Goal: Task Accomplishment & Management: Manage account settings

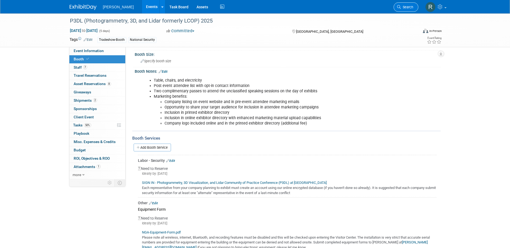
click at [409, 5] on link "Search" at bounding box center [405, 6] width 25 height 9
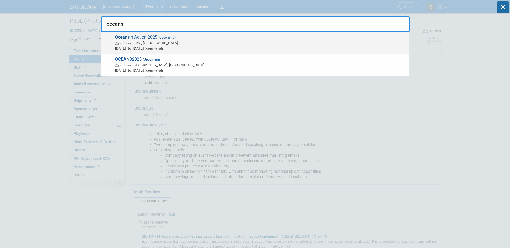
type input "oceans"
click at [151, 48] on span "Aug 26, 2025 to Aug 28, 2025 (Committed)" at bounding box center [261, 48] width 292 height 5
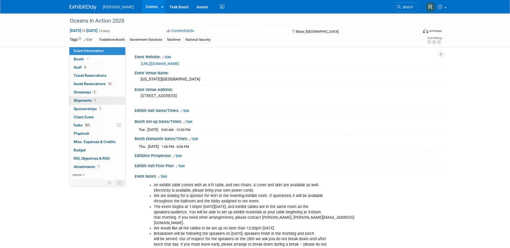
click at [80, 101] on span "Shipments 1" at bounding box center [85, 100] width 23 height 4
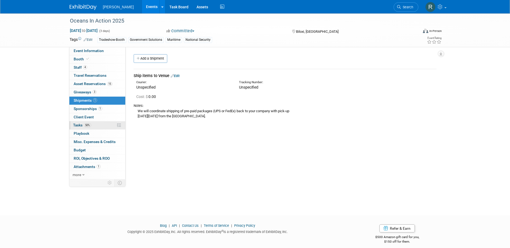
click at [78, 126] on span "Tasks 50%" at bounding box center [82, 125] width 18 height 4
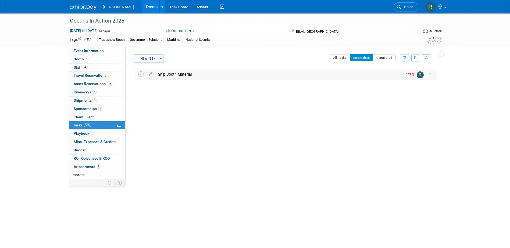
click at [167, 77] on div "Ship Booth Material" at bounding box center [278, 74] width 246 height 9
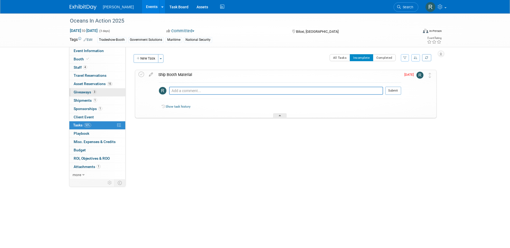
click at [88, 93] on span "Giveaways 3" at bounding box center [85, 92] width 23 height 4
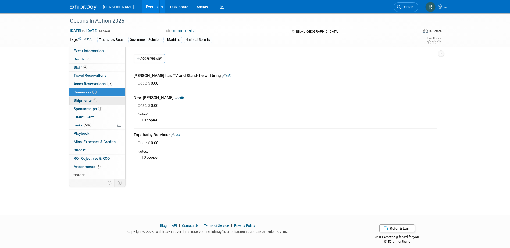
click at [80, 99] on span "Shipments 1" at bounding box center [85, 100] width 23 height 4
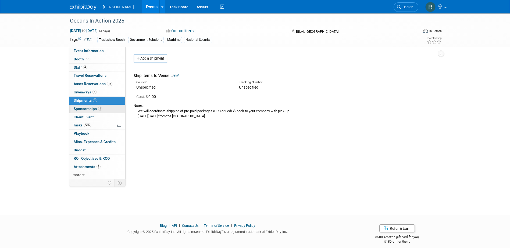
click at [89, 110] on span "Sponsorships 1" at bounding box center [88, 109] width 28 height 4
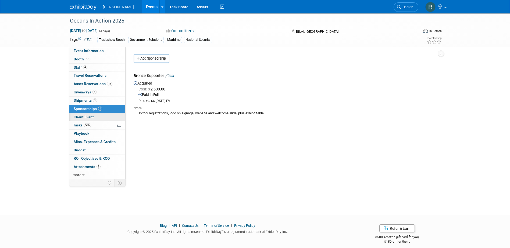
click at [82, 120] on link "Client Event" at bounding box center [97, 117] width 56 height 8
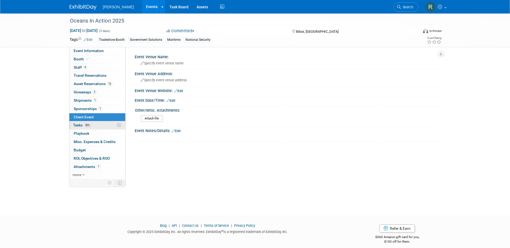
click at [81, 126] on span "Tasks 50%" at bounding box center [82, 125] width 18 height 4
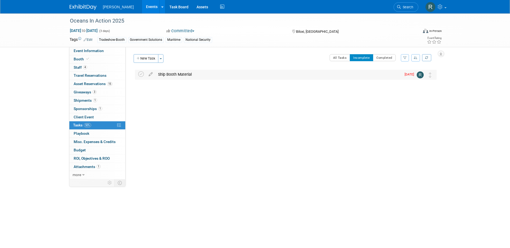
click at [182, 77] on div "Ship Booth Material" at bounding box center [278, 74] width 246 height 9
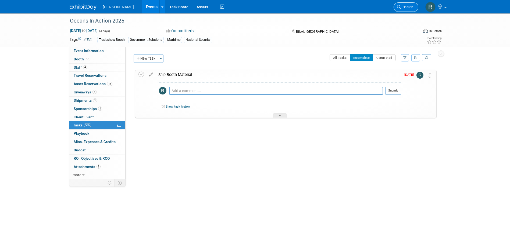
click at [399, 6] on icon at bounding box center [399, 7] width 4 height 4
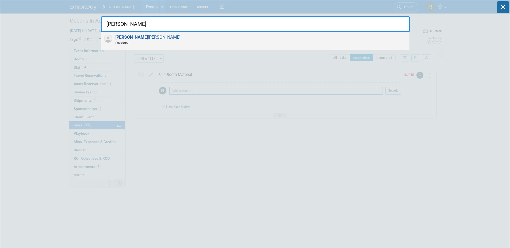
type input "Darius"
click at [149, 37] on div "Darius Hensley Resource" at bounding box center [255, 41] width 308 height 18
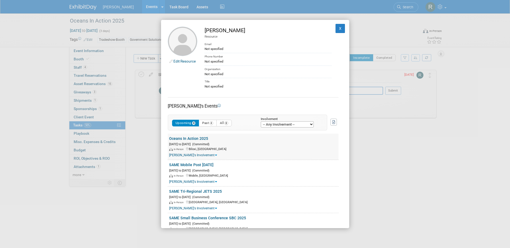
click at [190, 155] on link "Darius's Involvement" at bounding box center [193, 155] width 48 height 4
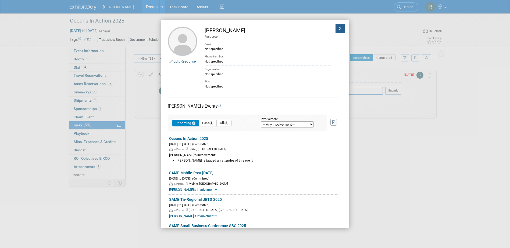
click at [336, 27] on button "X" at bounding box center [340, 28] width 10 height 9
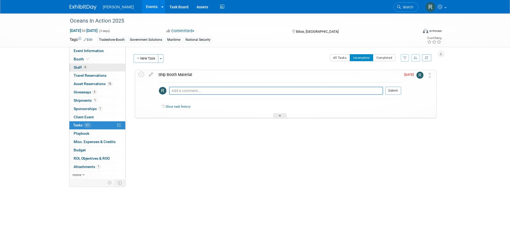
click at [78, 66] on span "Staff 4" at bounding box center [80, 67] width 13 height 4
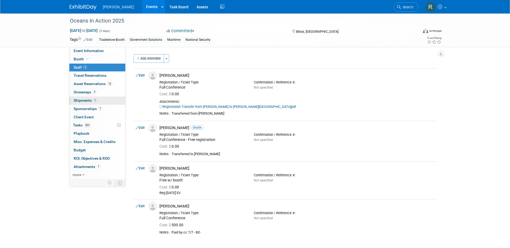
click at [78, 102] on span "Shipments 1" at bounding box center [85, 100] width 23 height 4
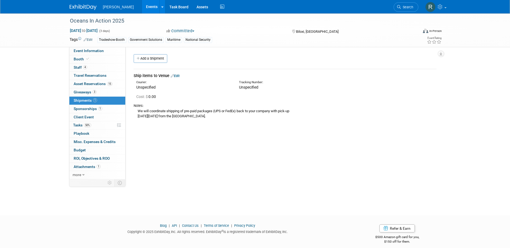
click at [177, 76] on link "Edit" at bounding box center [175, 76] width 9 height 4
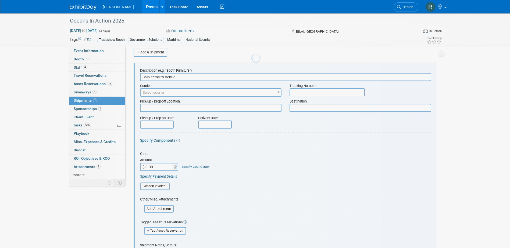
scroll to position [8, 0]
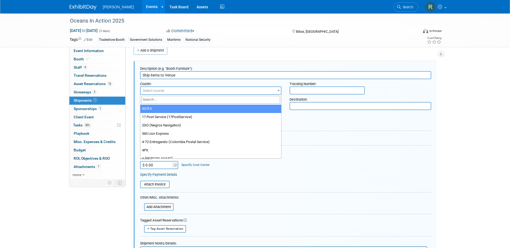
click at [241, 93] on span "Select courier" at bounding box center [211, 91] width 141 height 8
click at [200, 101] on input "search" at bounding box center [210, 100] width 139 height 8
type input "Fed"
select select "206"
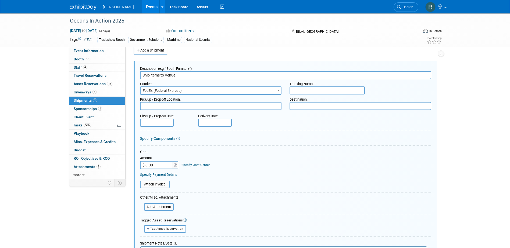
click at [338, 93] on input "text" at bounding box center [326, 91] width 75 height 8
type input "412141238349"
click at [159, 124] on input "text" at bounding box center [157, 123] width 34 height 8
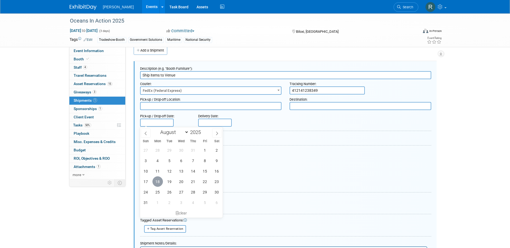
click at [157, 181] on span "18" at bounding box center [157, 182] width 10 height 10
type input "[DATE]"
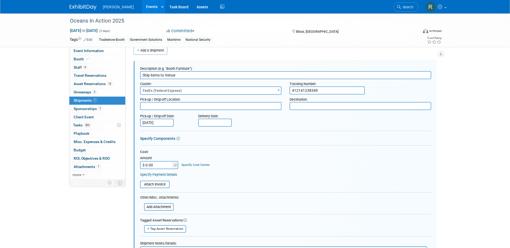
click at [221, 122] on input "text" at bounding box center [215, 123] width 34 height 8
click at [228, 181] on span "19" at bounding box center [227, 182] width 10 height 10
type input "Aug 19, 2025"
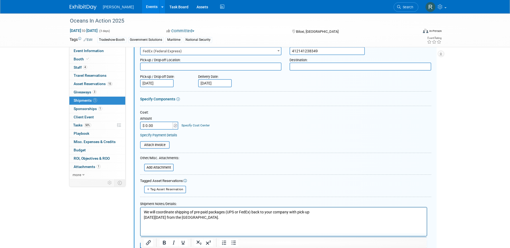
scroll to position [62, 0]
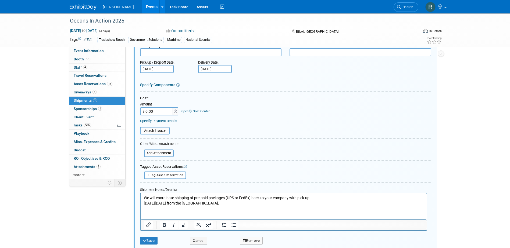
click at [188, 111] on link "Specify Cost Center" at bounding box center [195, 111] width 28 height 4
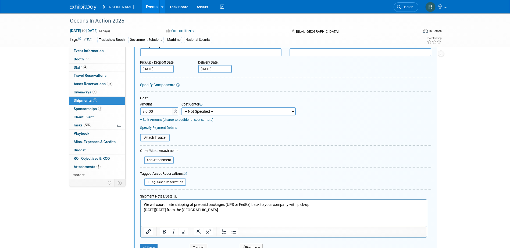
click at [166, 129] on link "Specify Payment Details" at bounding box center [158, 128] width 37 height 4
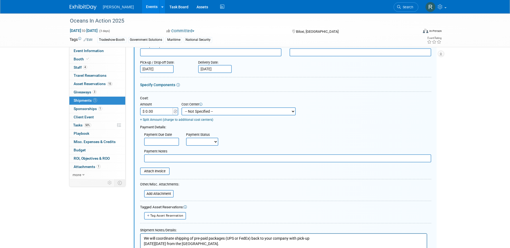
click at [234, 122] on div "+ Split Amount (charge to additional cost centers)" at bounding box center [218, 120] width 156 height 5
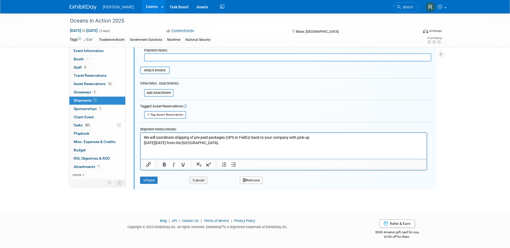
scroll to position [163, 0]
click at [154, 178] on button "Save" at bounding box center [149, 181] width 18 height 8
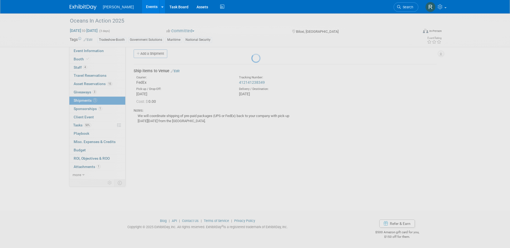
scroll to position [5, 0]
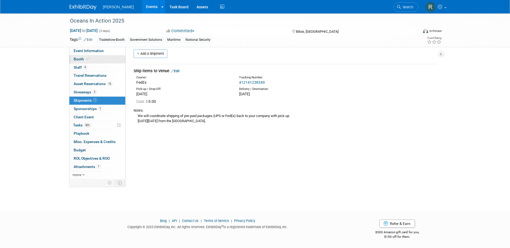
click at [78, 61] on span "Booth" at bounding box center [82, 59] width 16 height 4
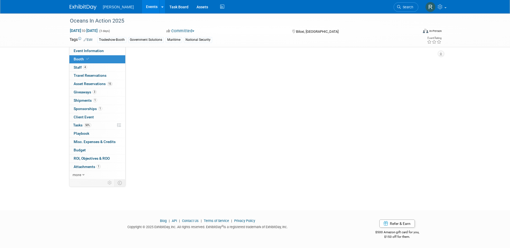
scroll to position [0, 0]
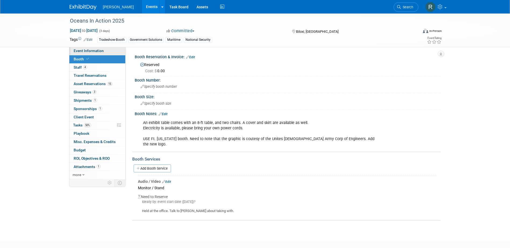
click at [87, 49] on span "Event Information" at bounding box center [89, 51] width 30 height 4
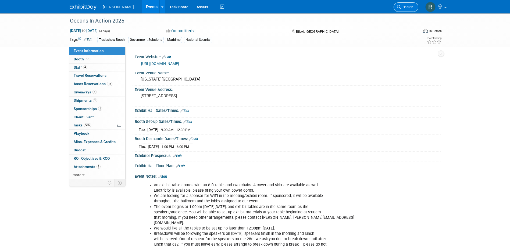
click at [405, 7] on span "Search" at bounding box center [407, 7] width 12 height 4
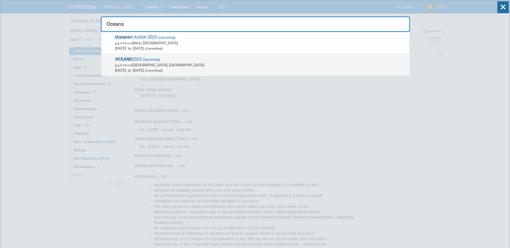
type input "Oceans"
click at [135, 58] on span "OCEANS 2025 (Upcoming) In-Person Chicago, IL Sep 29, 2025 to Oct 2, 2025 (Commi…" at bounding box center [259, 65] width 293 height 16
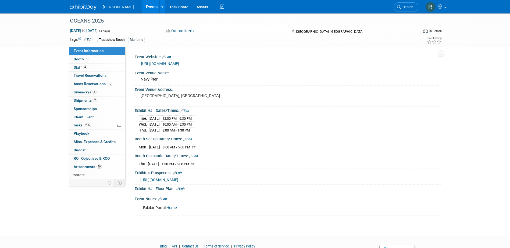
click at [87, 69] on link "4 Staff 4" at bounding box center [97, 68] width 56 height 8
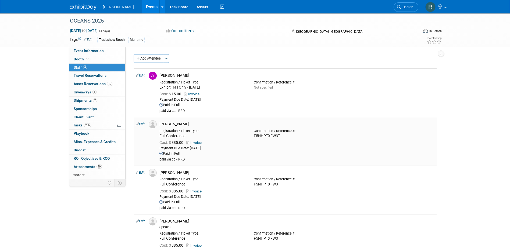
scroll to position [27, 0]
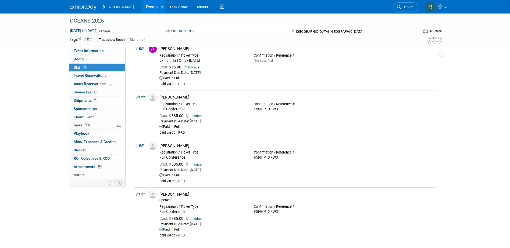
drag, startPoint x: 86, startPoint y: 67, endPoint x: 90, endPoint y: 67, distance: 4.0
click at [86, 67] on span "4" at bounding box center [85, 67] width 4 height 4
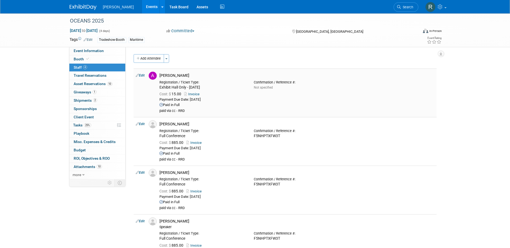
click at [144, 76] on link "Edit" at bounding box center [140, 76] width 9 height 4
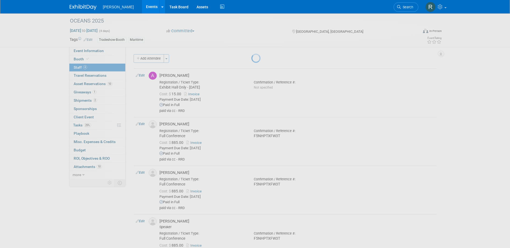
select select "8a7ecb29-3526-432f-977d-833cb18a83cb"
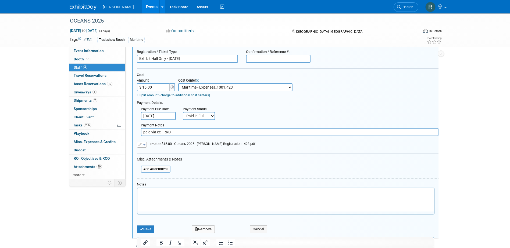
scroll to position [88, 0]
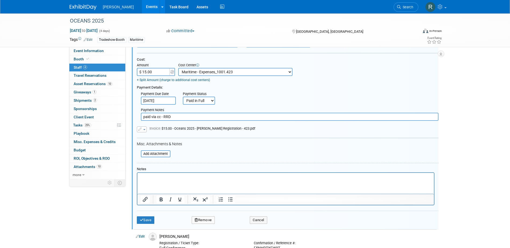
click at [179, 173] on html at bounding box center [285, 177] width 296 height 8
click at [151, 221] on button "Save" at bounding box center [146, 221] width 18 height 8
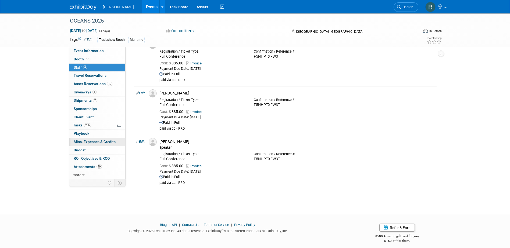
click at [87, 141] on span "Misc. Expenses & Credits 0" at bounding box center [95, 142] width 42 height 4
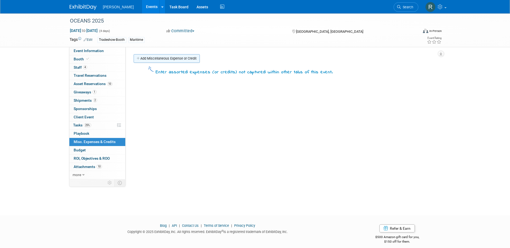
click at [152, 61] on link "Add Miscellaneous Expense or Credit" at bounding box center [167, 58] width 66 height 9
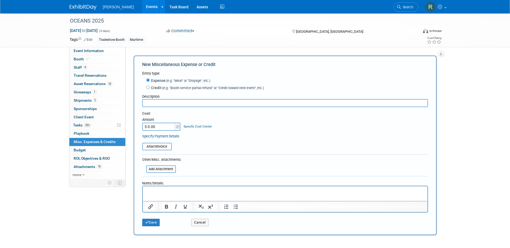
click at [158, 102] on input "text" at bounding box center [285, 103] width 286 height 8
click at [155, 87] on label "Credit (e.g. "Booth service partial refund" or "Credit toward next event", etc.)" at bounding box center [207, 87] width 114 height 5
click at [150, 87] on input "Credit (e.g. "Booth service partial refund" or "Credit toward next event", etc.)" at bounding box center [147, 87] width 3 height 3
radio input "true"
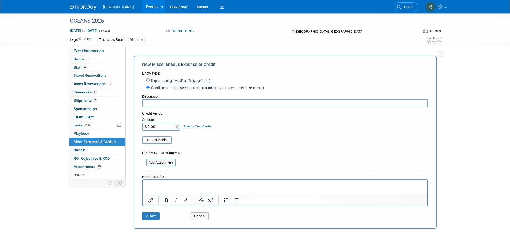
click at [159, 103] on input "text" at bounding box center [285, 103] width 286 height 8
type input "Amy Reese Exhibitor Only Fees"
click at [170, 128] on input "$ 0.00" at bounding box center [159, 127] width 34 height 8
type input "$ 15.00"
click at [157, 215] on button "Save" at bounding box center [151, 217] width 18 height 8
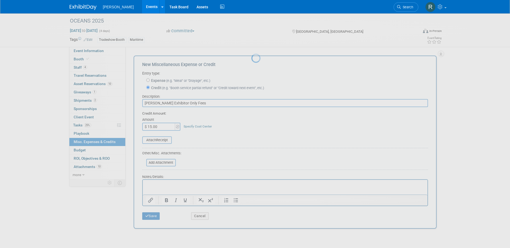
scroll to position [5, 0]
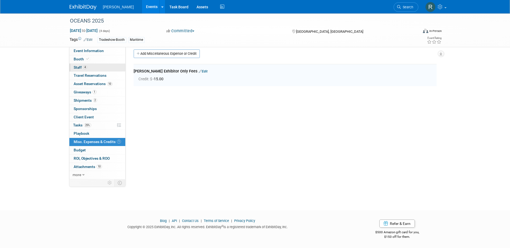
click at [93, 67] on link "4 Staff 4" at bounding box center [97, 68] width 56 height 8
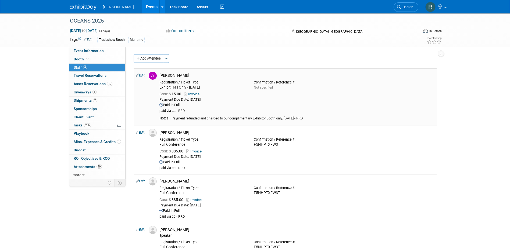
click at [143, 73] on td "Edit" at bounding box center [140, 97] width 13 height 57
click at [144, 75] on link "Edit" at bounding box center [140, 76] width 9 height 4
select select "8a7ecb29-3526-432f-977d-833cb18a83cb"
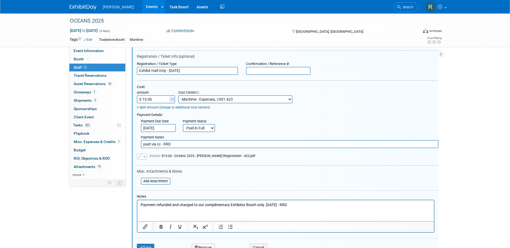
scroll to position [61, 0]
click at [147, 246] on button "Save" at bounding box center [146, 247] width 18 height 8
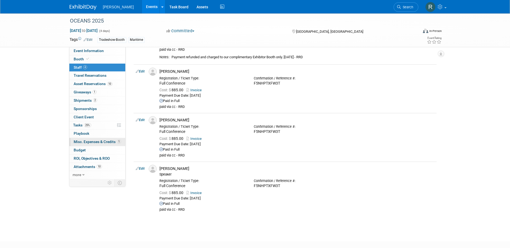
click at [88, 141] on span "Misc. Expenses & Credits 1" at bounding box center [97, 142] width 47 height 4
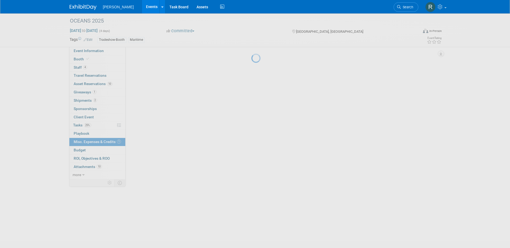
scroll to position [0, 0]
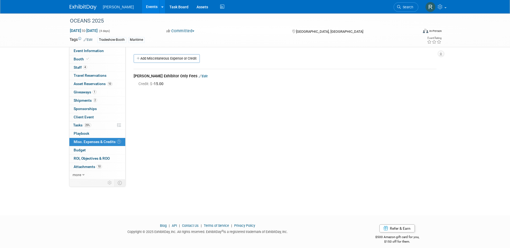
click at [199, 75] on link "Edit" at bounding box center [203, 76] width 9 height 4
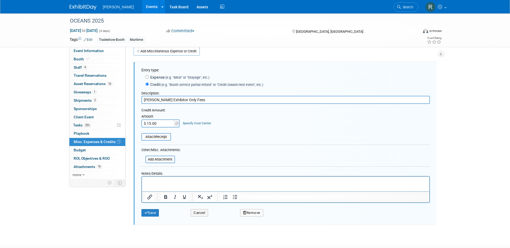
scroll to position [8, 0]
click at [191, 119] on div "Specify Cost Center" at bounding box center [197, 120] width 28 height 10
click at [191, 121] on link "Specify Cost Center" at bounding box center [197, 123] width 28 height 4
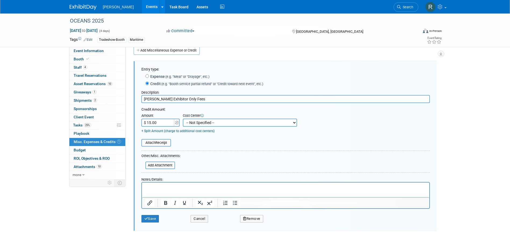
click at [198, 123] on select "-- Not Specified -- Advisory Services - Expenses_1001.502 Aerial Acquisition - …" at bounding box center [240, 123] width 114 height 8
select select "18966249"
click at [183, 119] on select "-- Not Specified -- Advisory Services - Expenses_1001.502 Aerial Acquisition - …" at bounding box center [240, 123] width 114 height 8
click at [155, 165] on input "file" at bounding box center [142, 165] width 64 height 6
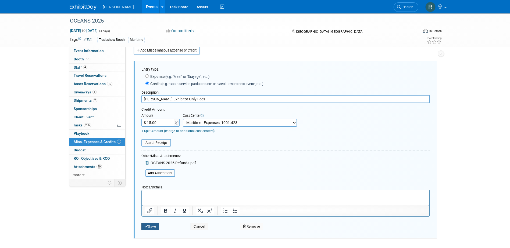
click at [152, 228] on button "Save" at bounding box center [150, 227] width 18 height 8
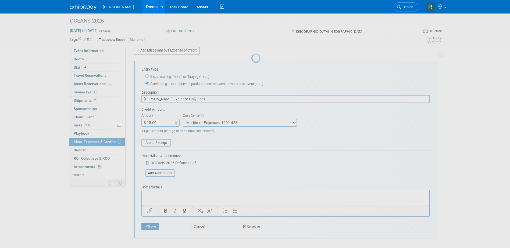
scroll to position [5, 0]
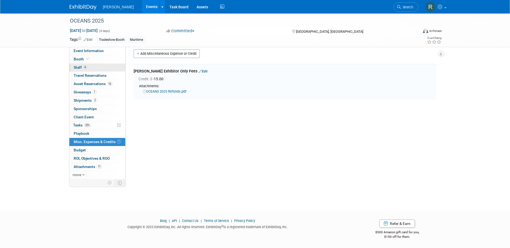
click at [78, 66] on span "Staff 4" at bounding box center [80, 67] width 13 height 4
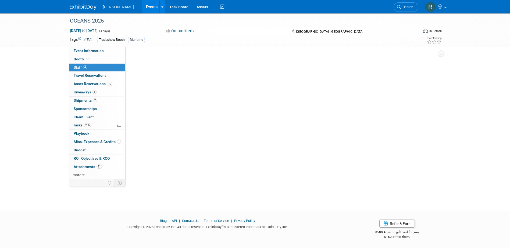
scroll to position [0, 0]
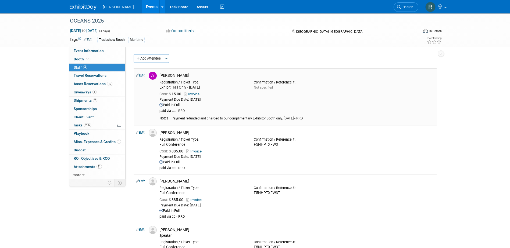
drag, startPoint x: 172, startPoint y: 118, endPoint x: 309, endPoint y: 119, distance: 137.1
click at [309, 119] on div "Payment refunded and charged to our complimentary Exhibitor Booth only. 8.18.25…" at bounding box center [302, 118] width 263 height 5
copy div "Payment refunded and charged to our complimentary Exhibitor Booth only. 8.18.25…"
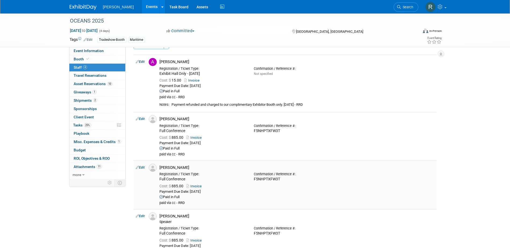
scroll to position [27, 0]
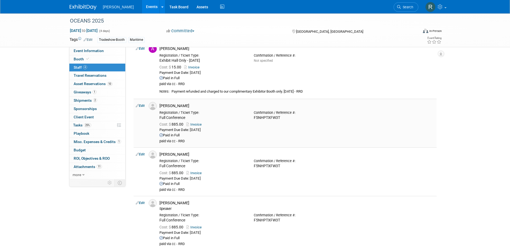
click at [145, 106] on link "Edit" at bounding box center [140, 106] width 9 height 4
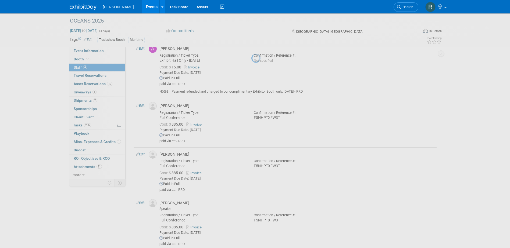
select select "cad46437-03a9-47d4-9e89-e64c9867a4e5"
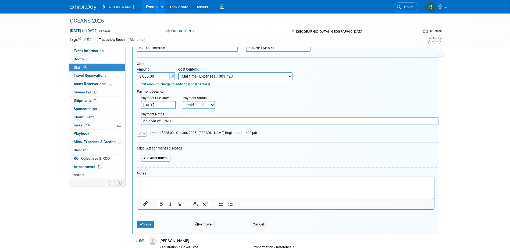
scroll to position [145, 0]
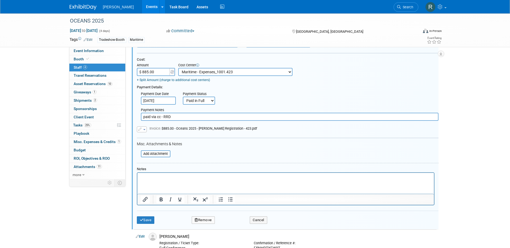
click at [159, 179] on p "Rich Text Area. Press ALT-0 for help." at bounding box center [285, 177] width 290 height 5
click at [231, 177] on p "Payment refunded and charged to our complimentary Exhibitor Booth only. 8.18.25…" at bounding box center [285, 177] width 290 height 5
drag, startPoint x: 255, startPoint y: 177, endPoint x: 246, endPoint y: 178, distance: 9.4
click at [246, 178] on p "Payment refunded and charged to our complimentary Exhibitor Booth only. 8.18.25…" at bounding box center [285, 177] width 290 height 5
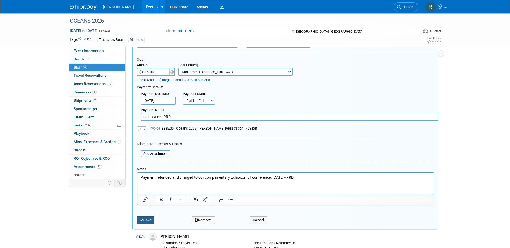
click at [148, 220] on button "Save" at bounding box center [146, 221] width 18 height 8
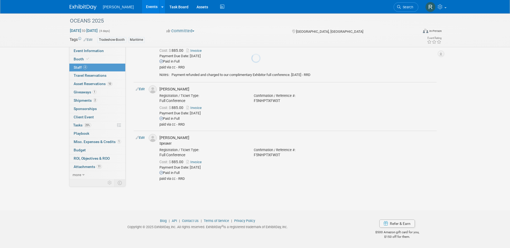
scroll to position [101, 0]
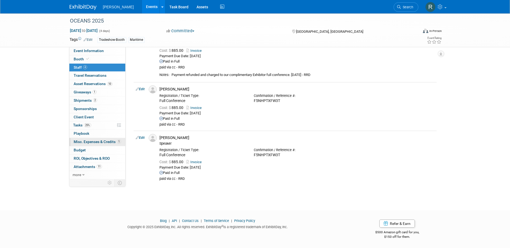
click at [83, 140] on span "Misc. Expenses & Credits 1" at bounding box center [97, 142] width 47 height 4
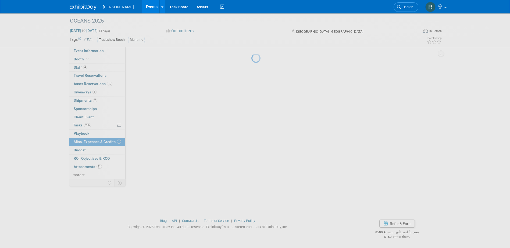
scroll to position [0, 0]
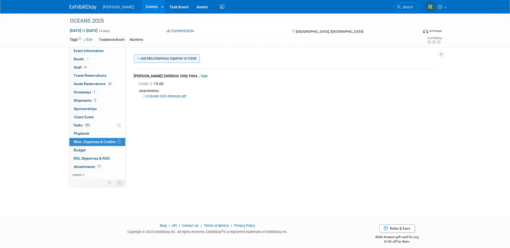
click at [155, 59] on link "Add Miscellaneous Expense or Credit" at bounding box center [167, 58] width 66 height 9
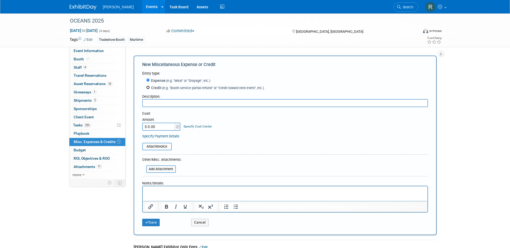
click at [148, 88] on input "Credit (e.g. "Booth service partial refund" or "Credit toward next event", etc.)" at bounding box center [147, 87] width 3 height 3
radio input "true"
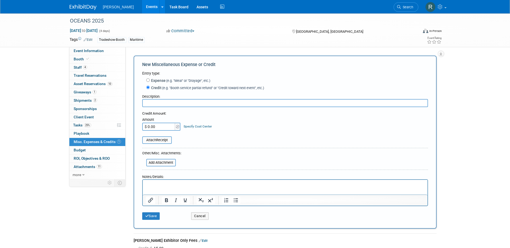
click at [152, 99] on div "Description:" at bounding box center [285, 95] width 286 height 7
click at [153, 101] on input "text" at bounding box center [285, 103] width 286 height 8
type input "Dave Neff Refund"
type input "$ 875.00"
click at [195, 128] on link "Specify Cost Center" at bounding box center [198, 127] width 28 height 4
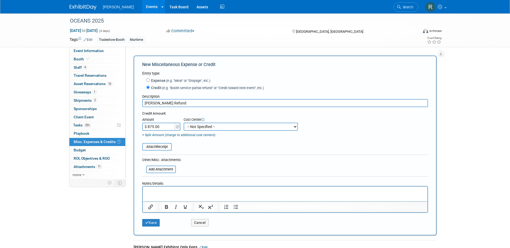
click at [195, 128] on select "-- Not Specified -- Advisory Services - Expenses_1001.502 Aerial Acquisition - …" at bounding box center [241, 127] width 114 height 8
select select "18966249"
click at [184, 123] on select "-- Not Specified -- Advisory Services - Expenses_1001.502 Aerial Acquisition - …" at bounding box center [241, 127] width 114 height 8
click at [154, 191] on p "Rich Text Area. Press ALT-0 for help." at bounding box center [285, 191] width 278 height 5
click at [150, 223] on button "Save" at bounding box center [151, 223] width 18 height 8
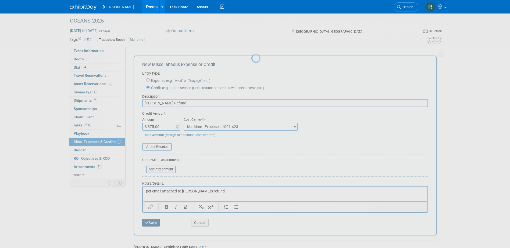
scroll to position [5, 0]
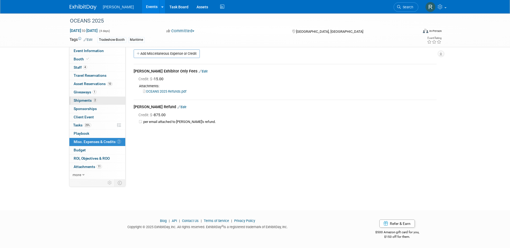
click at [85, 101] on span "Shipments 2" at bounding box center [85, 100] width 23 height 4
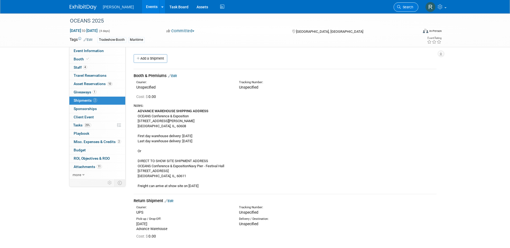
click at [405, 5] on link "Search" at bounding box center [405, 6] width 25 height 9
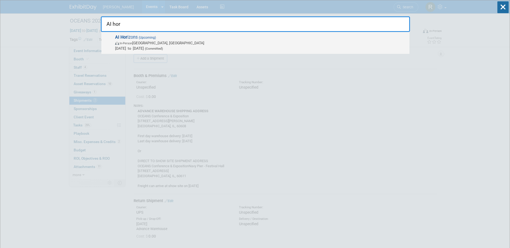
type input "AI hor"
click at [136, 43] on span "In-Person Pittsburgh, PA" at bounding box center [261, 42] width 292 height 5
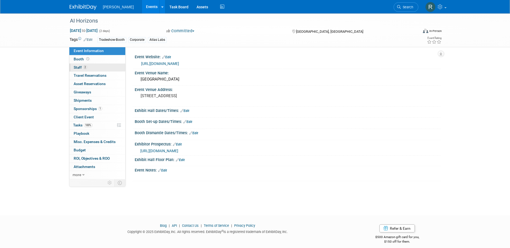
click at [101, 67] on link "2 Staff 2" at bounding box center [97, 68] width 56 height 8
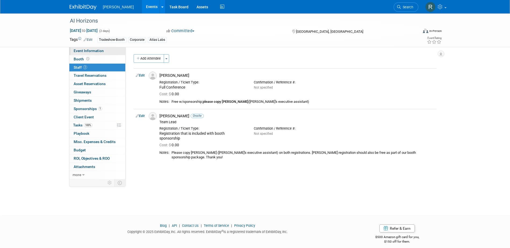
click at [95, 49] on span "Event Information" at bounding box center [89, 51] width 30 height 4
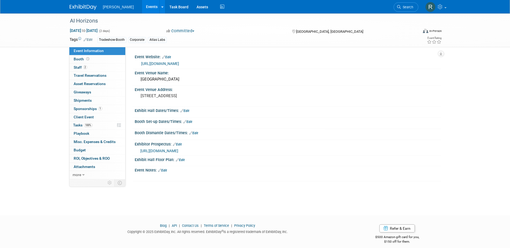
click at [166, 170] on link "Edit" at bounding box center [162, 171] width 9 height 4
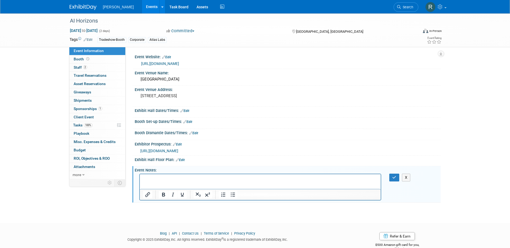
click at [207, 161] on div "Exhibit Hall Floor Plan: Edit" at bounding box center [288, 159] width 306 height 7
click at [194, 169] on div "Event Notes: Edit" at bounding box center [288, 169] width 306 height 7
click at [395, 179] on icon "button" at bounding box center [394, 178] width 4 height 4
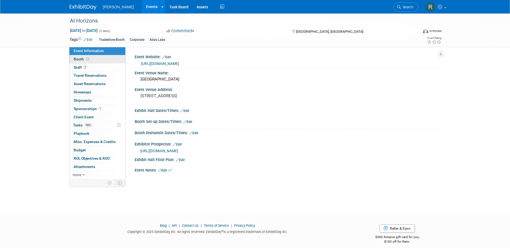
click at [83, 61] on span "Booth" at bounding box center [82, 59] width 17 height 4
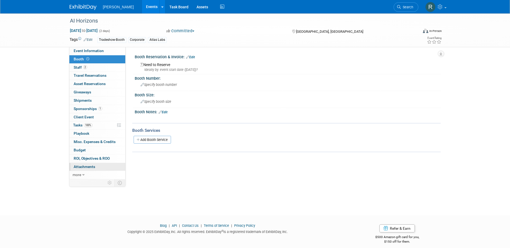
click at [81, 167] on span "Attachments 0" at bounding box center [84, 167] width 21 height 4
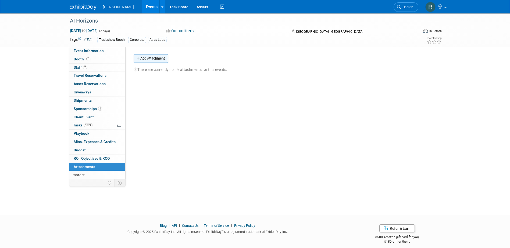
click at [152, 56] on button "Add Attachment" at bounding box center [151, 58] width 34 height 9
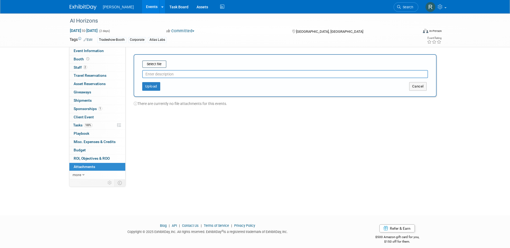
click at [153, 77] on input "text" at bounding box center [285, 74] width 286 height 8
type input "Quick Facts"
click at [154, 64] on input "file" at bounding box center [134, 64] width 64 height 6
click at [155, 86] on button "Upload" at bounding box center [151, 84] width 18 height 9
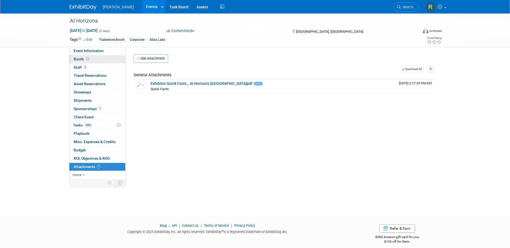
click at [82, 58] on span "Booth" at bounding box center [82, 59] width 17 height 4
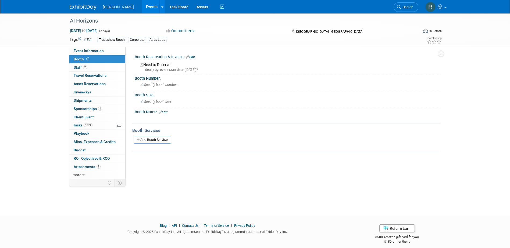
click at [192, 57] on link "Edit" at bounding box center [190, 57] width 9 height 4
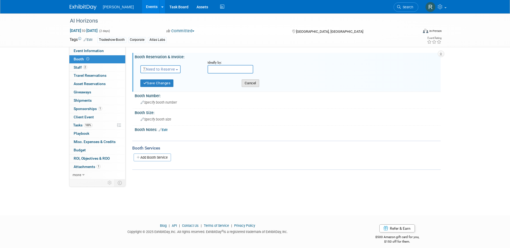
drag, startPoint x: 254, startPoint y: 83, endPoint x: 201, endPoint y: 101, distance: 56.6
click at [254, 83] on button "Cancel" at bounding box center [250, 84] width 17 height 8
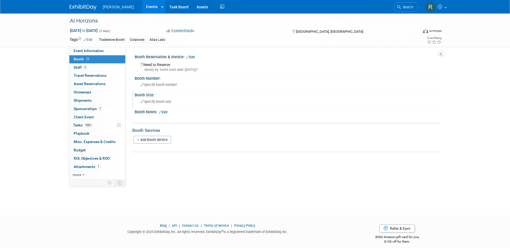
click at [163, 102] on span "Specify booth size" at bounding box center [156, 102] width 31 height 4
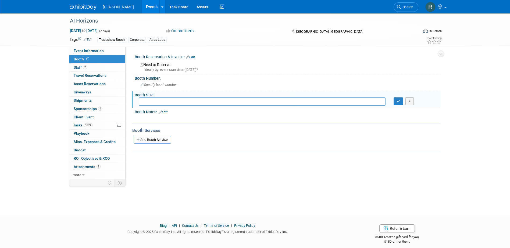
click at [165, 113] on link "Edit" at bounding box center [163, 112] width 9 height 4
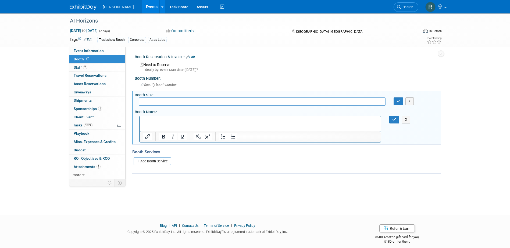
click at [161, 121] on p "Rich Text Area. Press ALT-0 for help." at bounding box center [260, 120] width 235 height 5
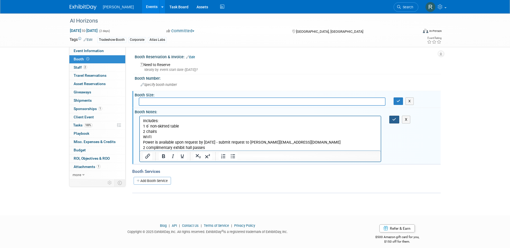
drag, startPoint x: 394, startPoint y: 120, endPoint x: 396, endPoint y: 113, distance: 7.1
click at [394, 120] on icon "button" at bounding box center [394, 120] width 4 height 4
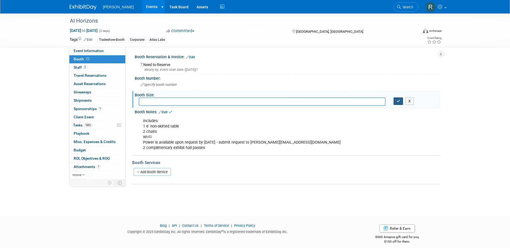
click at [399, 99] on icon "button" at bounding box center [398, 100] width 4 height 3
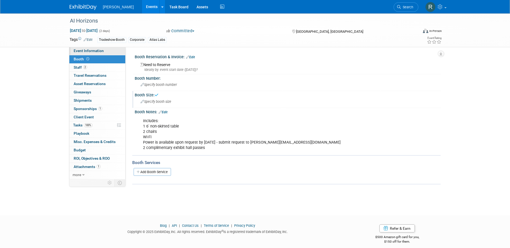
click at [84, 50] on span "Event Information" at bounding box center [89, 51] width 30 height 4
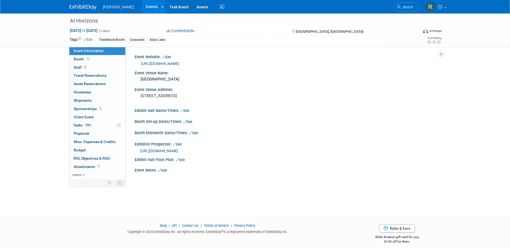
click at [189, 122] on link "Edit" at bounding box center [187, 122] width 9 height 4
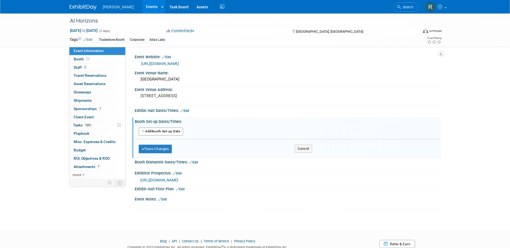
click at [169, 131] on button "Add Another Booth Set-up Date" at bounding box center [161, 132] width 45 height 8
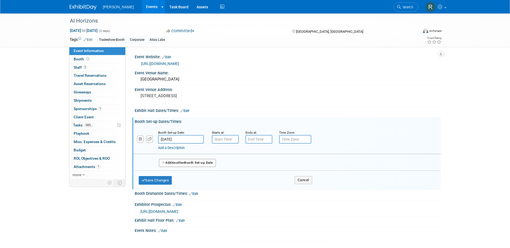
click at [168, 163] on button "Add Another Booth Set-up Date" at bounding box center [187, 163] width 57 height 8
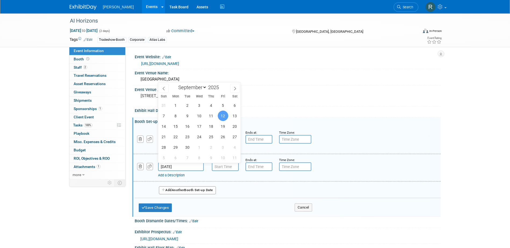
click at [190, 165] on input "Sep 12, 2025" at bounding box center [181, 167] width 46 height 9
click at [200, 117] on span "10" at bounding box center [199, 116] width 10 height 10
type input "Sep 10, 2025"
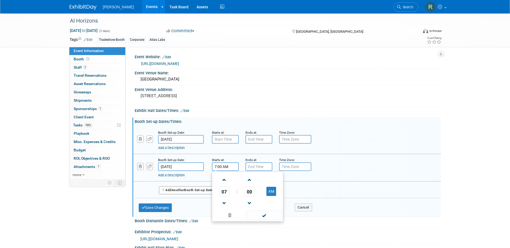
click at [220, 168] on input "7:00 AM" at bounding box center [225, 167] width 27 height 9
click at [225, 182] on span at bounding box center [224, 179] width 9 height 9
type input "8:00 AM"
drag, startPoint x: 254, startPoint y: 216, endPoint x: 254, endPoint y: 185, distance: 30.6
click at [254, 215] on span at bounding box center [264, 215] width 36 height 9
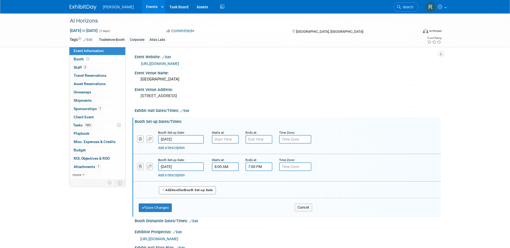
click at [254, 167] on input "7:00 PM" at bounding box center [258, 167] width 27 height 9
click at [261, 201] on span at bounding box center [257, 203] width 9 height 9
type input "5:00 PM"
click at [281, 212] on span at bounding box center [297, 215] width 36 height 9
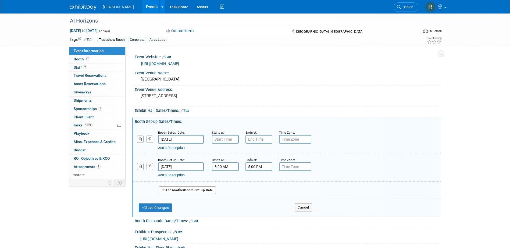
type input "7:00 AM"
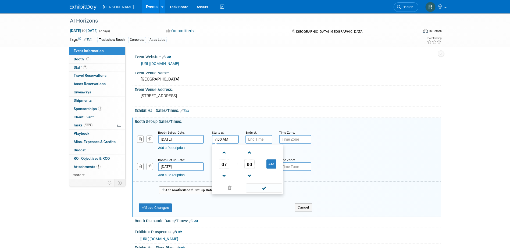
click at [223, 140] on input "7:00 AM" at bounding box center [225, 139] width 27 height 9
drag, startPoint x: 259, startPoint y: 189, endPoint x: 258, endPoint y: 183, distance: 6.2
click at [259, 188] on span at bounding box center [264, 188] width 36 height 9
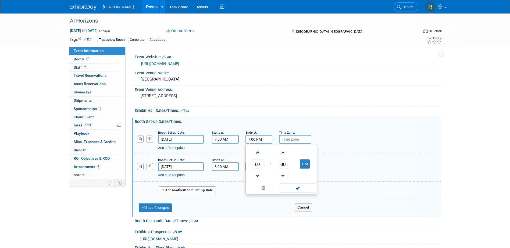
click at [255, 139] on input "7:00 PM" at bounding box center [258, 139] width 27 height 9
click at [259, 178] on span at bounding box center [257, 175] width 9 height 9
click at [258, 177] on span at bounding box center [257, 175] width 9 height 9
click at [258, 152] on span at bounding box center [257, 152] width 9 height 9
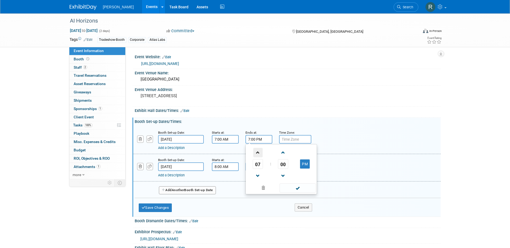
click at [258, 152] on span at bounding box center [257, 152] width 9 height 9
click at [290, 188] on span at bounding box center [297, 188] width 36 height 9
click at [262, 141] on input "9:00 PM" at bounding box center [258, 139] width 27 height 9
click at [304, 166] on button "PM" at bounding box center [305, 164] width 10 height 9
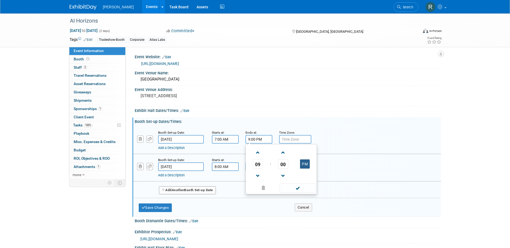
type input "9:00 AM"
click at [296, 187] on span at bounding box center [297, 188] width 36 height 9
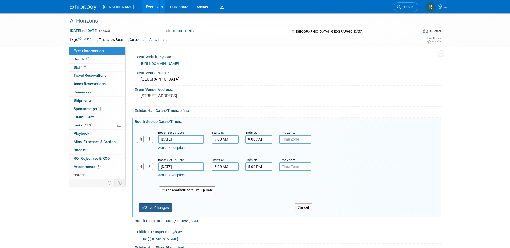
click at [163, 207] on button "Save Changes" at bounding box center [155, 208] width 33 height 9
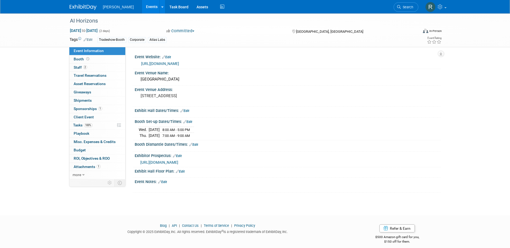
click at [188, 111] on link "Edit" at bounding box center [184, 111] width 9 height 4
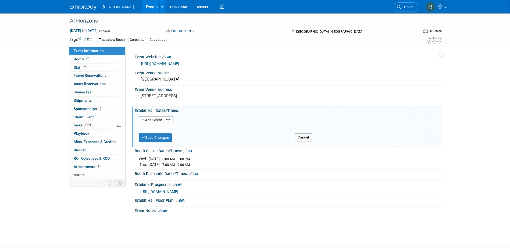
click at [166, 121] on button "Add Another Exhibit Date" at bounding box center [156, 120] width 35 height 8
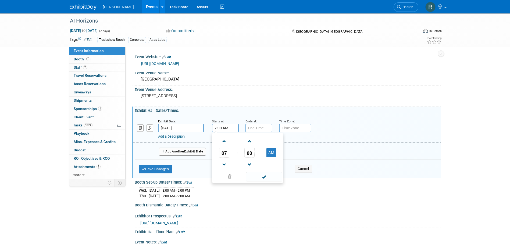
click at [221, 124] on input "7:00 AM" at bounding box center [225, 128] width 27 height 9
click at [224, 154] on span "07" at bounding box center [224, 153] width 10 height 10
click at [272, 170] on td "11" at bounding box center [273, 170] width 17 height 15
click at [249, 153] on span "00" at bounding box center [249, 153] width 10 height 10
click at [258, 156] on td "30" at bounding box center [256, 156] width 17 height 15
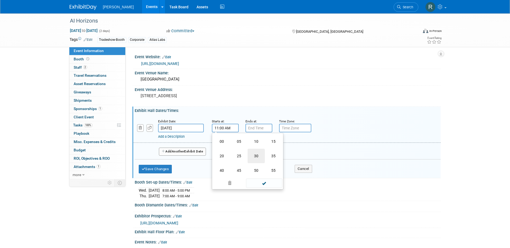
type input "11:30 AM"
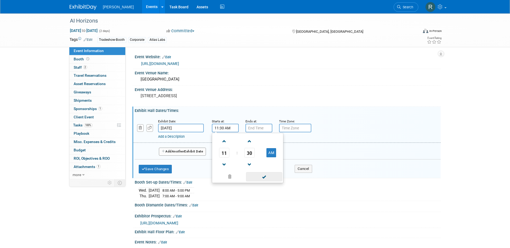
click at [262, 180] on span at bounding box center [264, 176] width 36 height 9
click at [254, 127] on input "7:00 PM" at bounding box center [258, 128] width 27 height 9
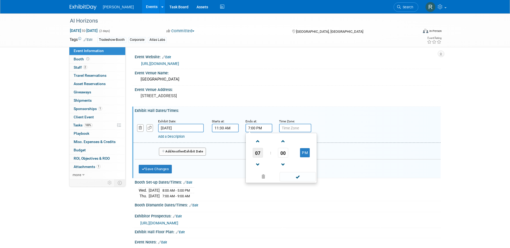
click at [259, 155] on span "07" at bounding box center [258, 153] width 10 height 10
click at [291, 155] on td "06" at bounding box center [289, 156] width 17 height 15
click at [282, 155] on span "00" at bounding box center [283, 153] width 10 height 10
click at [288, 157] on td "30" at bounding box center [289, 156] width 17 height 15
type input "6:30 PM"
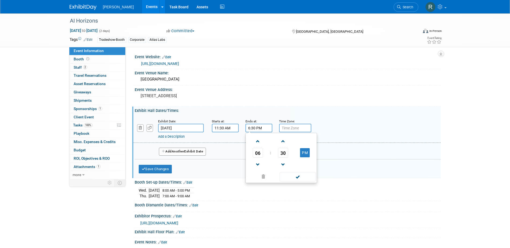
drag, startPoint x: 294, startPoint y: 176, endPoint x: 288, endPoint y: 173, distance: 7.6
click at [294, 177] on span at bounding box center [297, 176] width 36 height 9
click at [176, 152] on span "Another" at bounding box center [178, 152] width 13 height 4
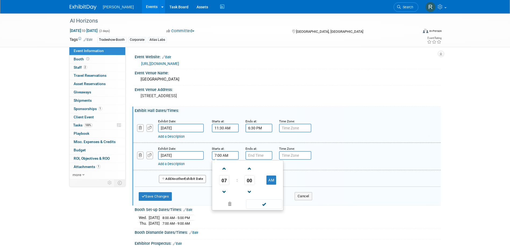
click at [220, 156] on input "7:00 AM" at bounding box center [225, 155] width 27 height 9
click at [225, 169] on span at bounding box center [224, 168] width 9 height 9
type input "8:00 AM"
click at [257, 201] on span at bounding box center [264, 204] width 36 height 9
click at [256, 156] on input "7:00 PM" at bounding box center [258, 155] width 27 height 9
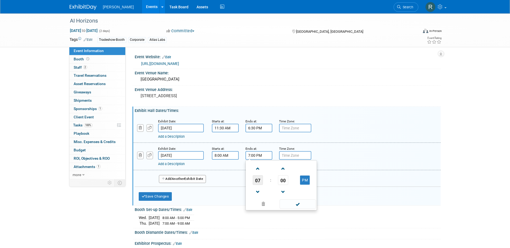
click at [259, 181] on span "07" at bounding box center [258, 180] width 10 height 10
click at [258, 183] on td "04" at bounding box center [255, 183] width 17 height 15
type input "4:00 PM"
click at [291, 206] on span at bounding box center [297, 204] width 36 height 9
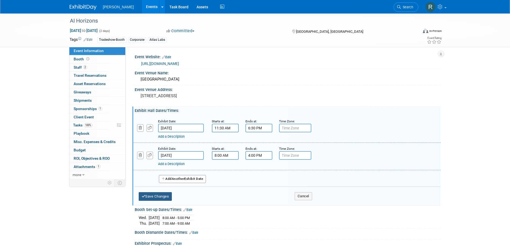
click at [168, 196] on button "Save Changes" at bounding box center [155, 196] width 33 height 9
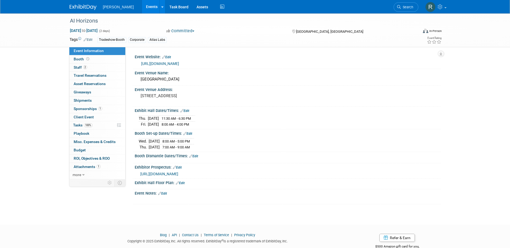
click at [196, 155] on link "Edit" at bounding box center [193, 157] width 9 height 4
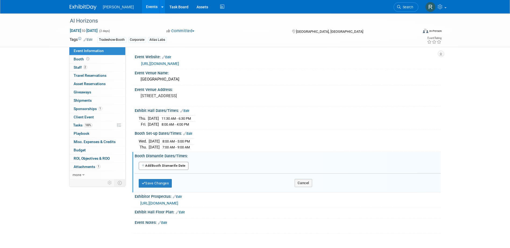
click at [178, 162] on button "Add Another Booth Dismantle Date" at bounding box center [164, 166] width 50 height 8
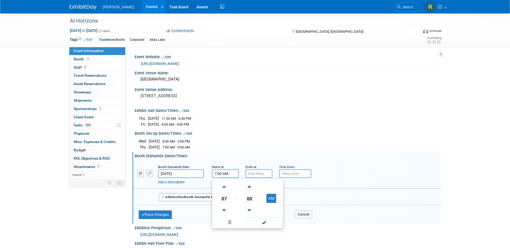
click at [228, 176] on input "7:00 AM" at bounding box center [225, 174] width 27 height 9
click at [224, 198] on span "07" at bounding box center [224, 199] width 10 height 10
drag, startPoint x: 222, startPoint y: 200, endPoint x: 241, endPoint y: 192, distance: 20.9
click at [222, 200] on td "04" at bounding box center [221, 202] width 17 height 15
click at [269, 196] on button "AM" at bounding box center [271, 198] width 10 height 9
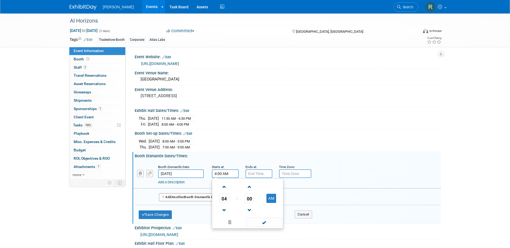
type input "4:00 PM"
click at [265, 226] on span at bounding box center [264, 222] width 36 height 9
click at [250, 174] on input "7:00 PM" at bounding box center [258, 174] width 27 height 9
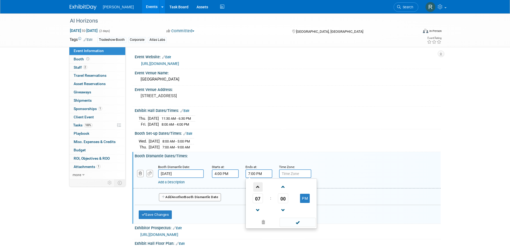
click at [257, 186] on span at bounding box center [257, 186] width 9 height 9
type input "8:00 PM"
click at [286, 219] on span at bounding box center [297, 222] width 36 height 9
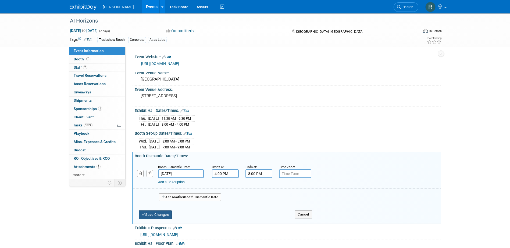
click at [167, 212] on button "Save Changes" at bounding box center [155, 215] width 33 height 9
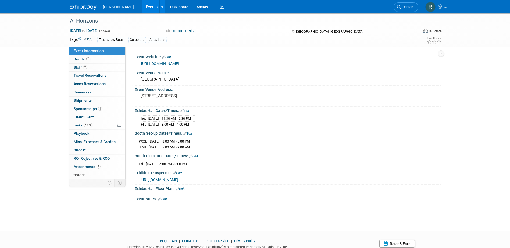
click at [167, 199] on link "Edit" at bounding box center [162, 200] width 9 height 4
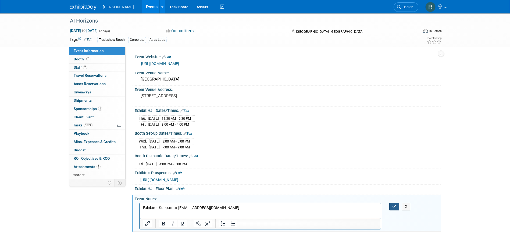
click at [392, 205] on icon "button" at bounding box center [394, 207] width 4 height 4
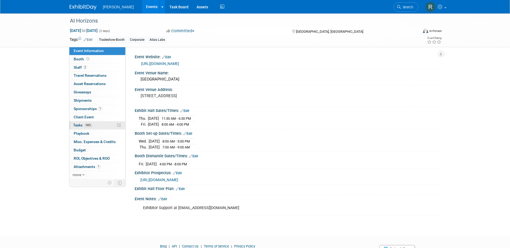
click at [81, 126] on span "Tasks 100%" at bounding box center [82, 125] width 19 height 4
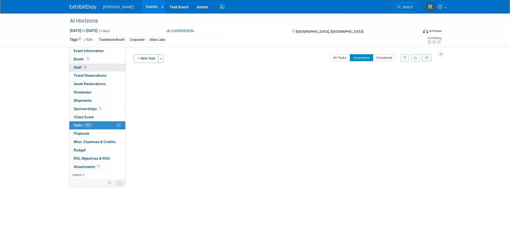
click at [90, 69] on link "2 Staff 2" at bounding box center [97, 68] width 56 height 8
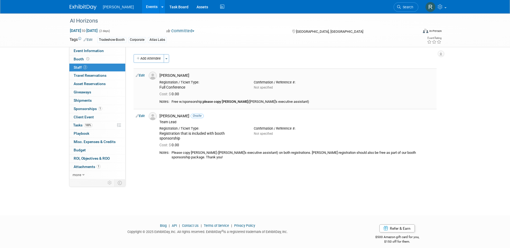
click at [143, 75] on link "Edit" at bounding box center [140, 76] width 9 height 4
select select "360d8e51-6b55-4fc4-bb69-ff1468a84cd0"
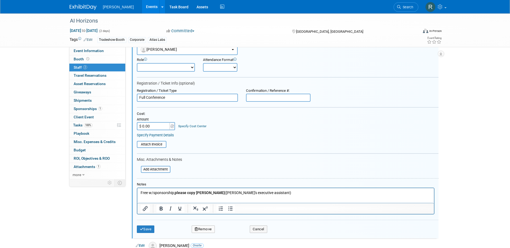
scroll to position [61, 0]
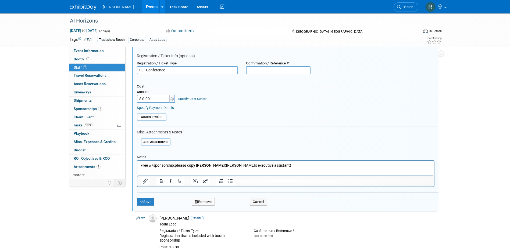
click at [158, 169] on html "Free w/sponsorship; please copy Lena Hartley (Neil's executive assistant)" at bounding box center [285, 165] width 296 height 8
click at [288, 163] on p "Free w/sponsorship; please copy Lena Hartley (Neil's executive assistant)" at bounding box center [285, 165] width 290 height 5
click at [150, 201] on button "Save" at bounding box center [146, 202] width 18 height 8
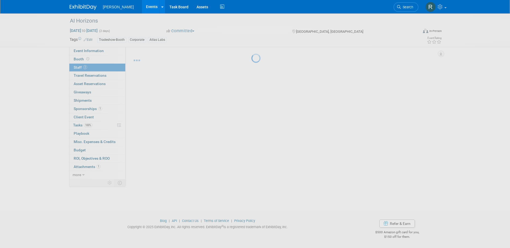
scroll to position [5, 0]
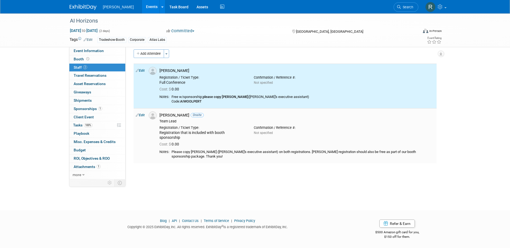
click at [141, 116] on link "Edit" at bounding box center [140, 115] width 9 height 4
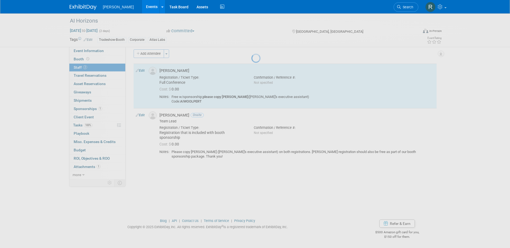
select select "4f5e1c40-926b-43ea-9bf4-f939ae9be0d8"
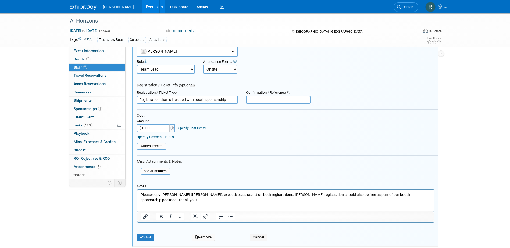
scroll to position [106, 0]
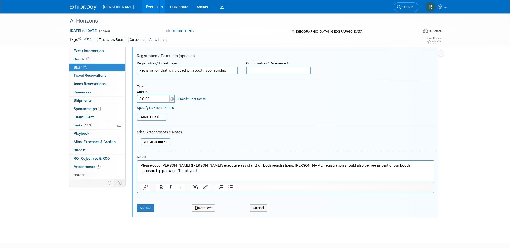
click at [170, 170] on html "Please copy Lena Hartley (Neil's executive assistant) on both registrations. Ry…" at bounding box center [285, 167] width 296 height 13
click at [426, 166] on p "Please copy Lena Hartley (Neil's executive assistant) on both registrations. Ry…" at bounding box center [285, 168] width 290 height 10
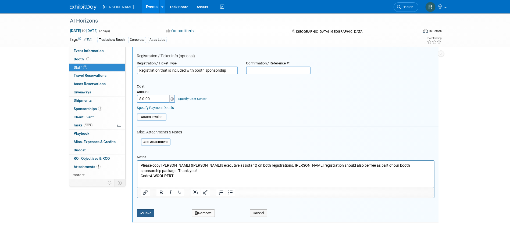
click at [149, 212] on button "Save" at bounding box center [146, 214] width 18 height 8
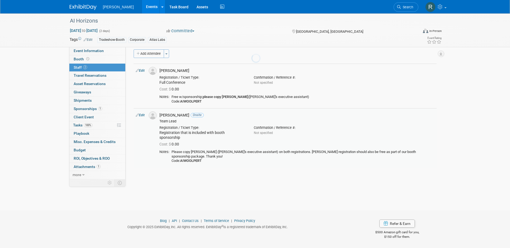
scroll to position [5, 0]
click at [105, 52] on link "Event Information" at bounding box center [97, 51] width 56 height 8
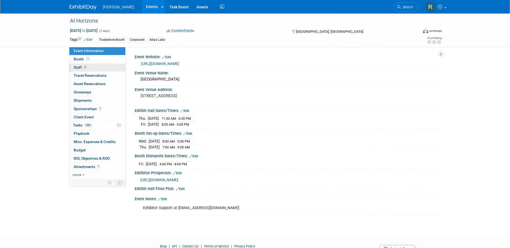
click at [93, 69] on link "2 Staff 2" at bounding box center [97, 68] width 56 height 8
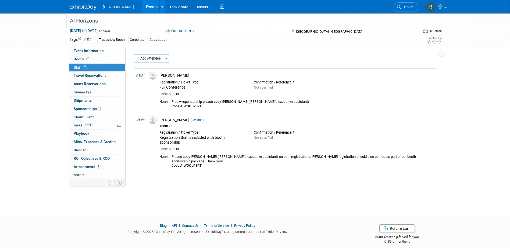
click at [104, 24] on div "AI Horizons" at bounding box center [239, 21] width 342 height 10
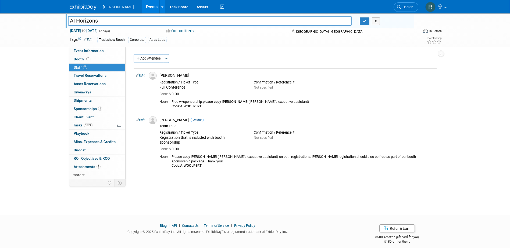
drag, startPoint x: 104, startPoint y: 20, endPoint x: 59, endPoint y: 20, distance: 44.9
click at [59, 20] on div "AI Horizons AI Horizons X Sep 11, 2025 to Sep 12, 2025 (2 days) Sep 11, 2025 to…" at bounding box center [255, 30] width 510 height 34
click at [188, 106] on b "AIWOOLPERT" at bounding box center [190, 106] width 21 height 4
copy b "AIWOOLPERT"
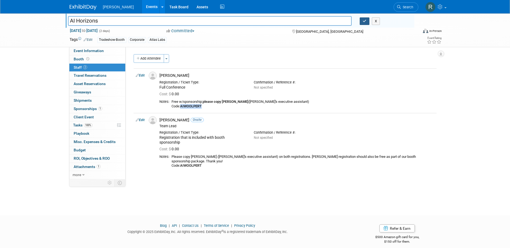
click at [363, 21] on icon "button" at bounding box center [365, 20] width 4 height 3
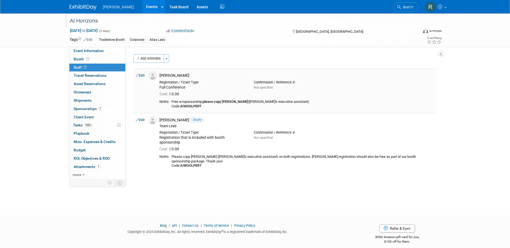
click at [142, 75] on link "Edit" at bounding box center [140, 76] width 9 height 4
select select "7"
select select "360d8e51-6b55-4fc4-bb69-ff1468a84cd0"
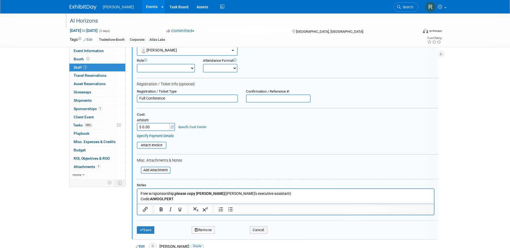
scroll to position [34, 0]
click at [158, 133] on div "Specify Payment Details" at bounding box center [288, 134] width 302 height 5
click at [159, 138] on div "Attach Invoice" at bounding box center [288, 142] width 302 height 10
click at [160, 134] on link "Specify Payment Details" at bounding box center [155, 135] width 37 height 4
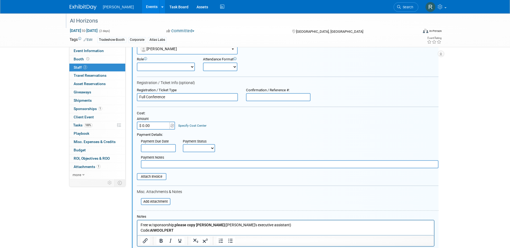
click at [162, 147] on input "text" at bounding box center [158, 148] width 35 height 8
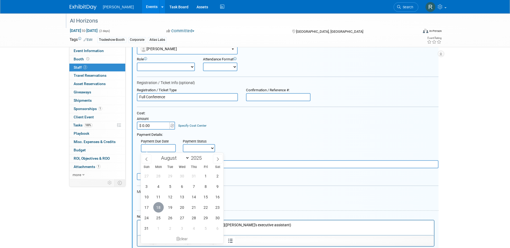
drag, startPoint x: 158, startPoint y: 208, endPoint x: 188, endPoint y: 174, distance: 44.9
click at [158, 207] on span "18" at bounding box center [158, 207] width 10 height 10
type input "Aug 18, 2025"
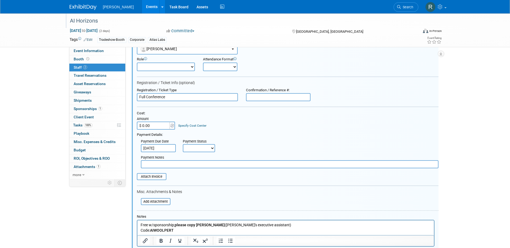
drag, startPoint x: 201, startPoint y: 147, endPoint x: 202, endPoint y: 153, distance: 6.2
click at [201, 147] on select "Not Paid Yet Partially Paid Paid in Full" at bounding box center [199, 148] width 32 height 8
select select "1"
click at [183, 144] on select "Not Paid Yet Partially Paid Paid in Full" at bounding box center [199, 148] width 32 height 8
drag, startPoint x: 202, startPoint y: 165, endPoint x: 203, endPoint y: 162, distance: 3.3
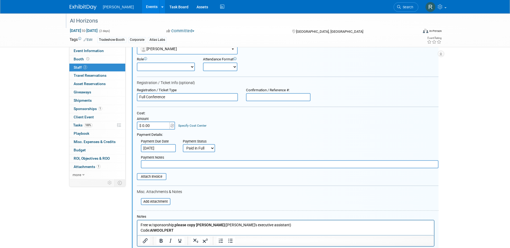
click at [203, 163] on input "text" at bounding box center [289, 164] width 297 height 8
type input "Free w/Sponsorship"
click at [155, 177] on input "file" at bounding box center [134, 177] width 64 height 6
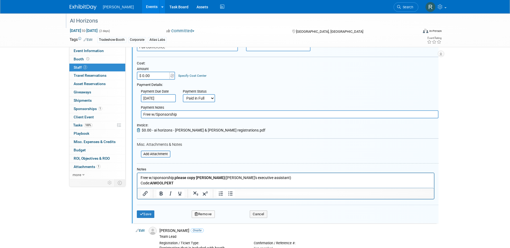
scroll to position [88, 0]
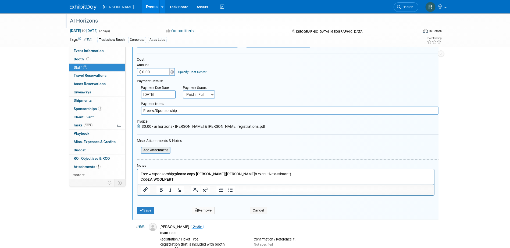
click at [160, 149] on input "file" at bounding box center [138, 151] width 64 height 6
drag, startPoint x: 174, startPoint y: 174, endPoint x: 123, endPoint y: 173, distance: 51.3
click at [137, 173] on html "Free w/sponsorship; please copy Lena Hartley (Neil's executive assistant) Code:…" at bounding box center [285, 175] width 296 height 13
click at [147, 211] on button "Save" at bounding box center [146, 211] width 18 height 8
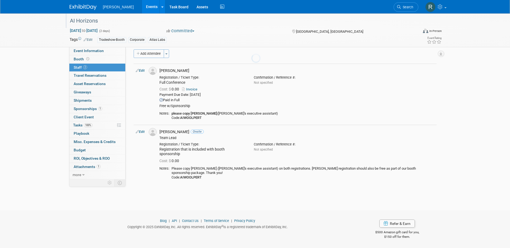
scroll to position [5, 0]
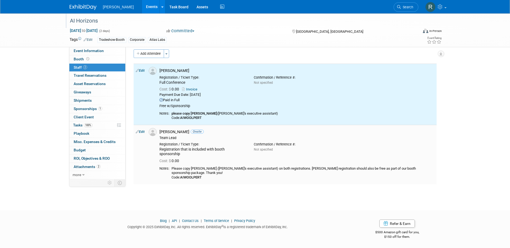
click at [143, 131] on link "Edit" at bounding box center [140, 132] width 9 height 4
select select "4f5e1c40-926b-43ea-9bf4-f939ae9be0d8"
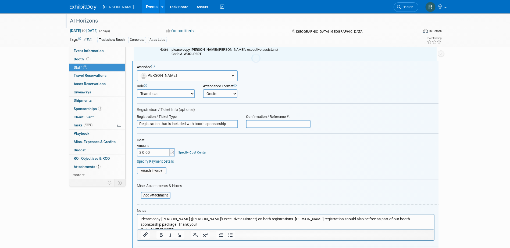
scroll to position [0, 0]
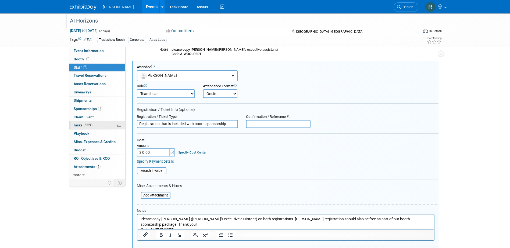
drag, startPoint x: 230, startPoint y: 126, endPoint x: 107, endPoint y: 124, distance: 122.6
click at [107, 125] on div "Event Information Event Info Booth Booth 2 Staff 2 Staff 0 Travel Reservations …" at bounding box center [255, 108] width 379 height 326
click at [151, 162] on link "Specify Payment Details" at bounding box center [155, 162] width 37 height 4
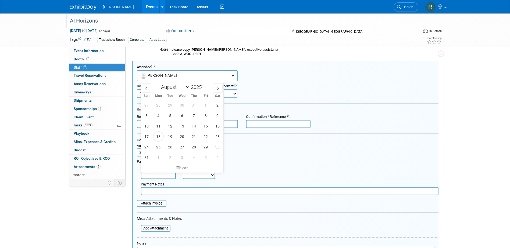
drag, startPoint x: 160, startPoint y: 174, endPoint x: 162, endPoint y: 178, distance: 4.5
click at [160, 174] on input "text" at bounding box center [158, 175] width 35 height 8
click at [160, 137] on span "18" at bounding box center [158, 136] width 10 height 10
type input "Aug 18, 2025"
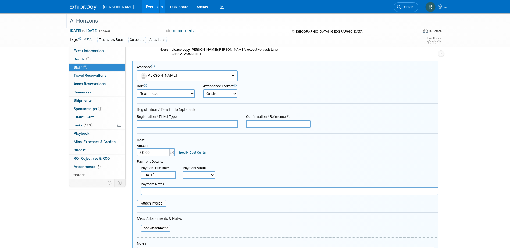
drag, startPoint x: 197, startPoint y: 174, endPoint x: 197, endPoint y: 179, distance: 5.7
click at [197, 174] on select "Not Paid Yet Partially Paid Paid in Full" at bounding box center [199, 175] width 32 height 8
select select "1"
click at [183, 171] on select "Not Paid Yet Partially Paid Paid in Full" at bounding box center [199, 175] width 32 height 8
click at [203, 194] on input "text" at bounding box center [289, 191] width 297 height 8
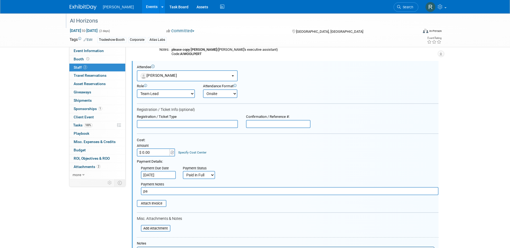
type input "p"
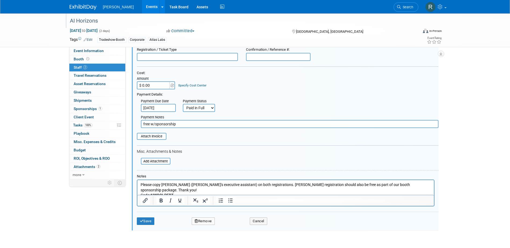
scroll to position [149, 0]
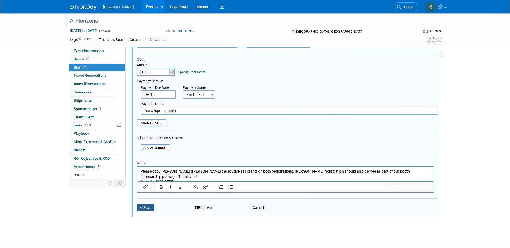
type input "free w/sponsorship"
click at [147, 208] on button "Save" at bounding box center [146, 208] width 18 height 8
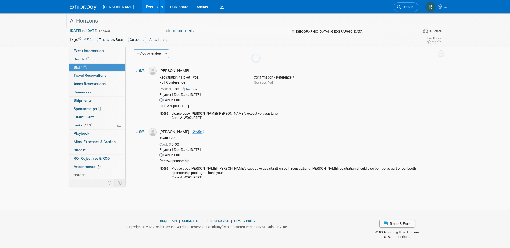
scroll to position [5, 0]
click at [83, 125] on span "Tasks 100%" at bounding box center [82, 125] width 19 height 4
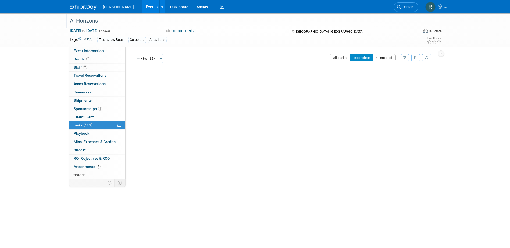
click at [381, 57] on button "Completed" at bounding box center [384, 57] width 23 height 7
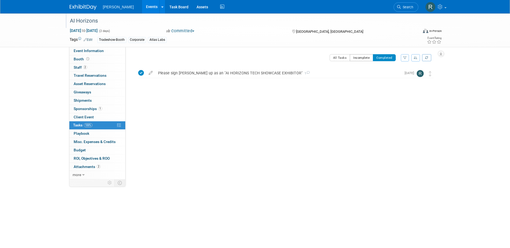
click at [359, 56] on button "Incomplete" at bounding box center [361, 57] width 23 height 7
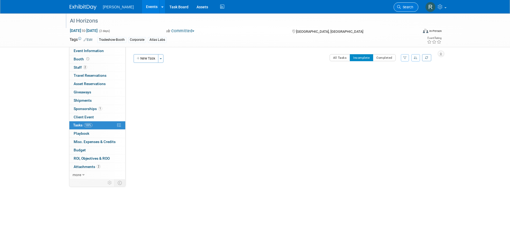
click at [404, 6] on span "Search" at bounding box center [407, 7] width 12 height 4
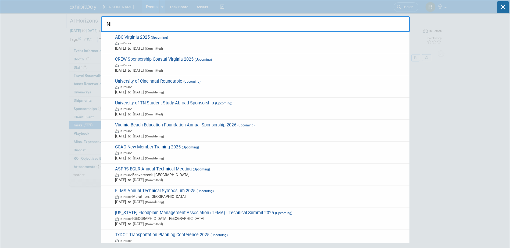
type input "N"
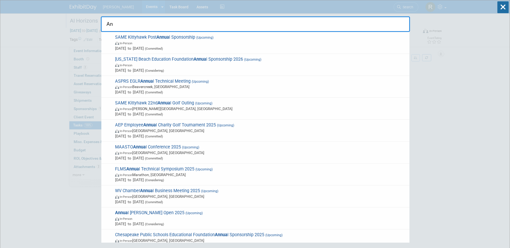
type input "A"
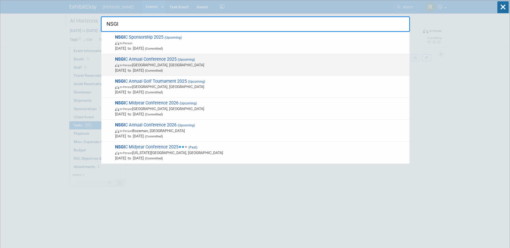
type input "NSGI"
click at [141, 60] on span "NSGI C Annual Conference 2025 (Upcoming) In-Person Nashville, TN Sep 14, 2025 t…" at bounding box center [259, 65] width 293 height 16
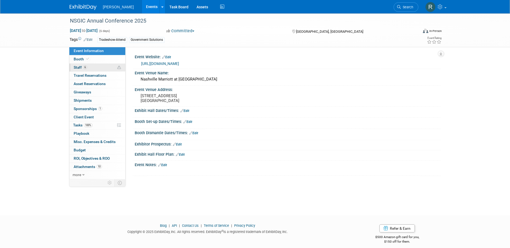
click at [86, 68] on span "6" at bounding box center [85, 67] width 4 height 4
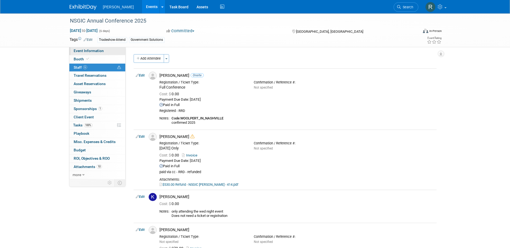
click at [95, 48] on link "Event Information" at bounding box center [97, 51] width 56 height 8
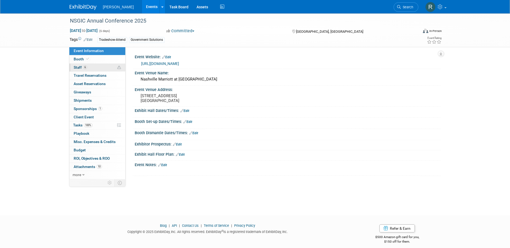
click at [108, 68] on link "6 Staff 6" at bounding box center [97, 68] width 56 height 8
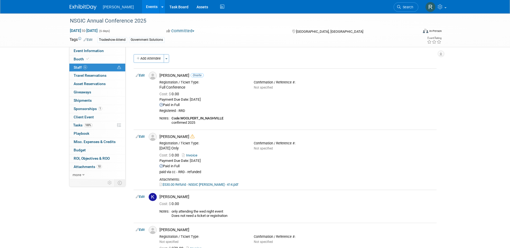
click at [92, 39] on link "Edit" at bounding box center [88, 40] width 9 height 4
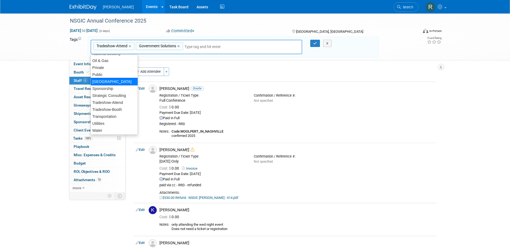
scroll to position [111, 0]
click at [314, 43] on icon "button" at bounding box center [315, 43] width 4 height 3
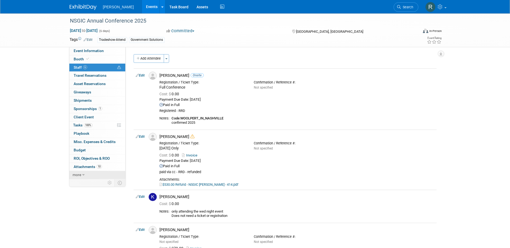
click at [90, 175] on link "more" at bounding box center [97, 175] width 56 height 8
click at [74, 174] on span "less" at bounding box center [76, 175] width 6 height 4
click at [103, 159] on span "ROI, Objectives & ROO 0" at bounding box center [92, 158] width 36 height 4
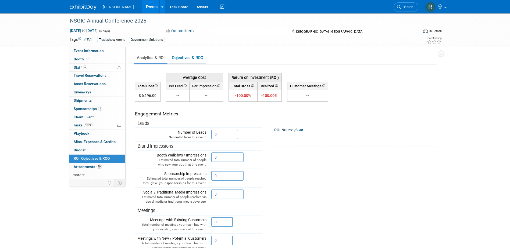
click at [183, 55] on link "Objectives & ROO 0" at bounding box center [188, 58] width 38 height 10
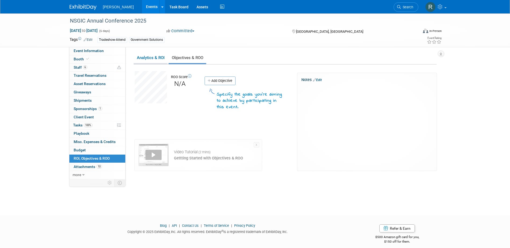
click at [144, 58] on link "Analytics & ROI" at bounding box center [151, 58] width 34 height 10
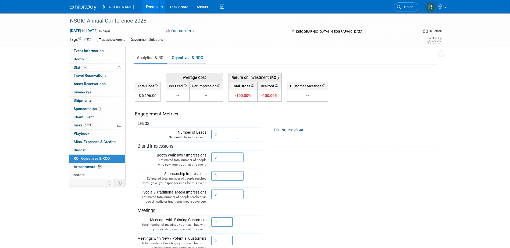
click at [185, 58] on link "Objectives & ROO 0" at bounding box center [188, 58] width 38 height 10
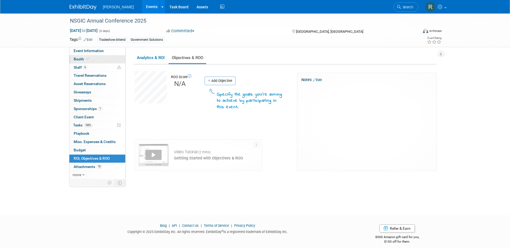
click at [82, 59] on span "Booth" at bounding box center [82, 59] width 16 height 4
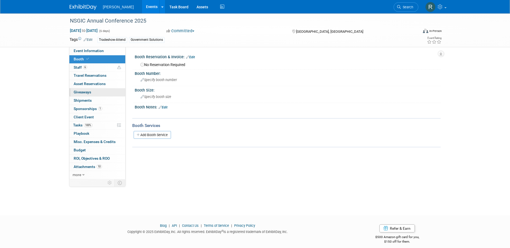
click at [85, 96] on link "0 Giveaways 0" at bounding box center [97, 92] width 56 height 8
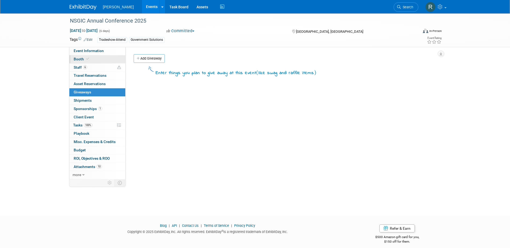
click at [84, 56] on link "Booth" at bounding box center [97, 59] width 56 height 8
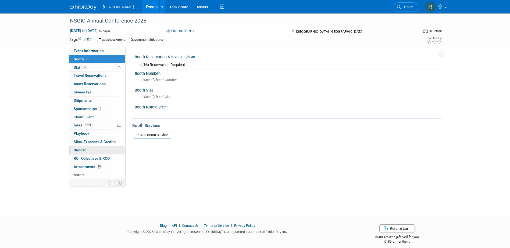
click at [81, 150] on span "Budget" at bounding box center [80, 150] width 12 height 4
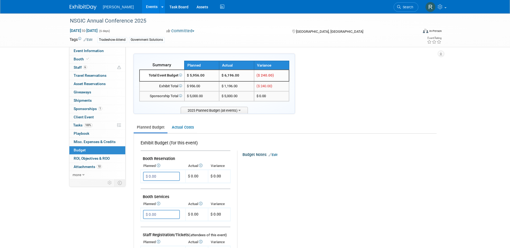
scroll to position [0, 0]
click at [92, 66] on link "6 Staff 6" at bounding box center [97, 68] width 56 height 8
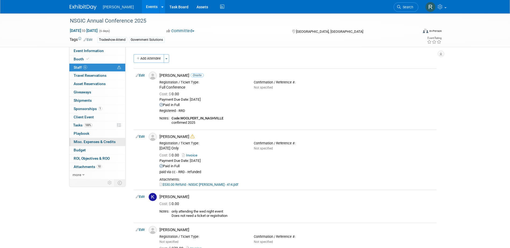
click at [85, 141] on span "Misc. Expenses & Credits 0" at bounding box center [95, 142] width 42 height 4
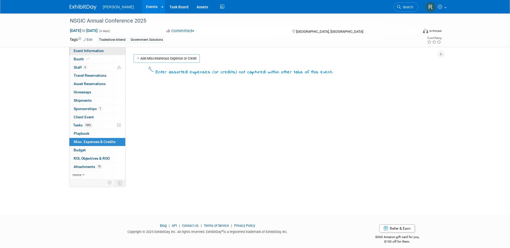
click at [77, 52] on span "Event Information" at bounding box center [89, 51] width 30 height 4
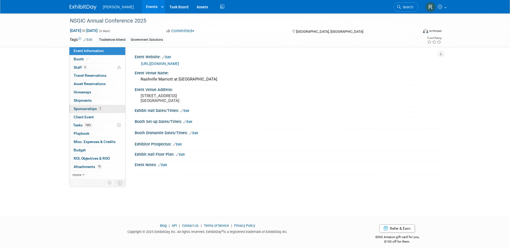
click at [83, 110] on span "Sponsorships 1" at bounding box center [88, 109] width 28 height 4
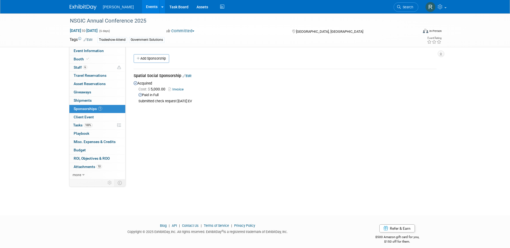
click at [190, 76] on link "Edit" at bounding box center [186, 76] width 9 height 4
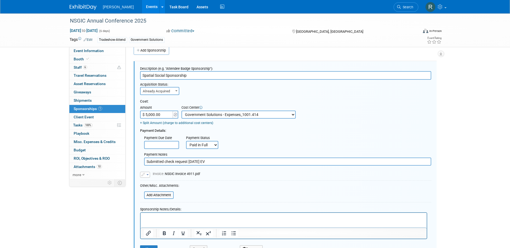
click at [264, 114] on select "-- Not Specified -- Advisory Services - Expenses_1001.502 Aerial Acquisition - …" at bounding box center [238, 115] width 114 height 8
click at [307, 111] on div "Cost: Amount $ 5,000.00 Specify Cost Center Cost Center -- Not Specified -- Adv…" at bounding box center [285, 112] width 291 height 26
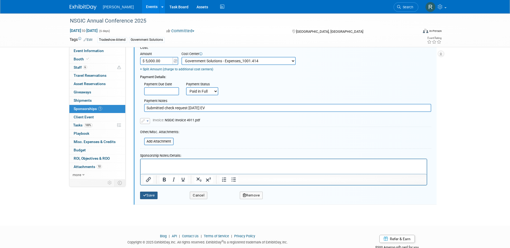
click at [148, 195] on button "Save" at bounding box center [149, 196] width 18 height 8
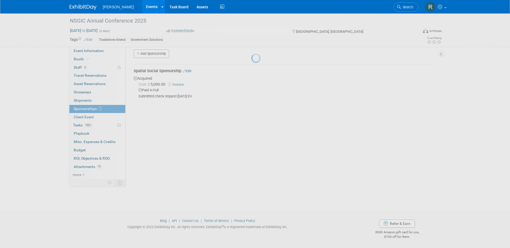
scroll to position [5, 0]
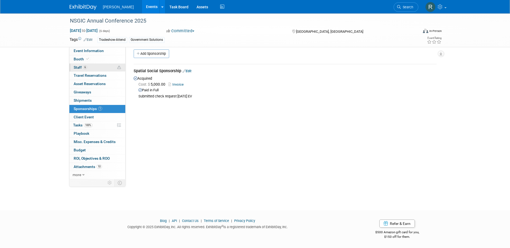
click at [85, 66] on span "6" at bounding box center [85, 67] width 4 height 4
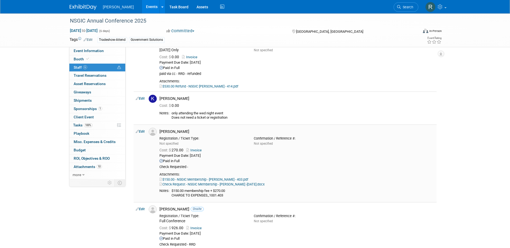
scroll to position [107, 0]
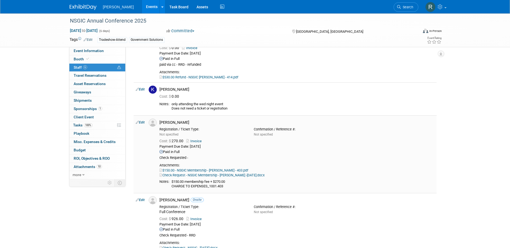
click at [142, 122] on link "Edit" at bounding box center [140, 123] width 9 height 4
select select "49662c76-c0ad-469e-9b90-d939fff08e51"
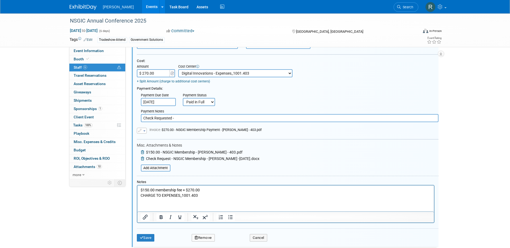
scroll to position [243, 0]
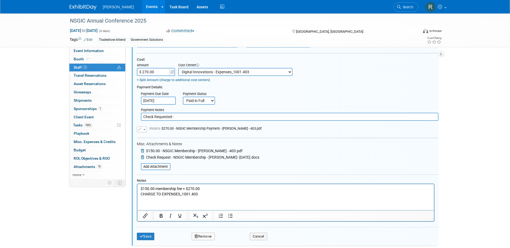
click at [197, 157] on span "Check Request - NSGIC Membership - [PERSON_NAME] -[DATE].docx" at bounding box center [202, 157] width 113 height 4
click at [144, 235] on button "Save" at bounding box center [146, 237] width 18 height 8
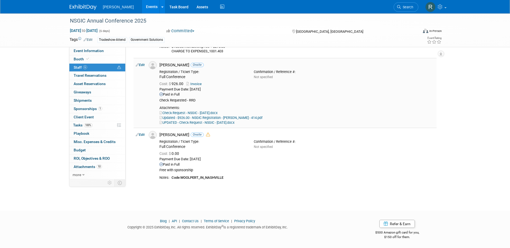
click at [204, 122] on link "UPDATED - Check Request - NSGIC - [DATE].docx" at bounding box center [196, 123] width 75 height 4
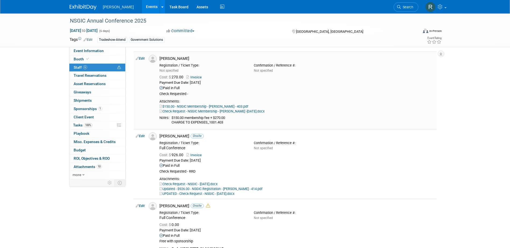
scroll to position [162, 0]
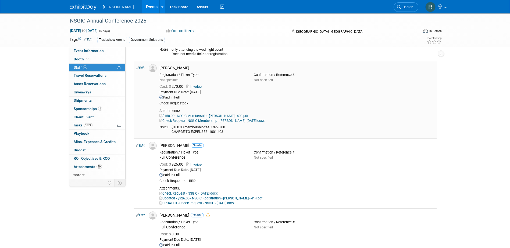
click at [194, 120] on link "Check Request - NSGIC Membership - [PERSON_NAME] -[DATE].docx" at bounding box center [211, 121] width 105 height 4
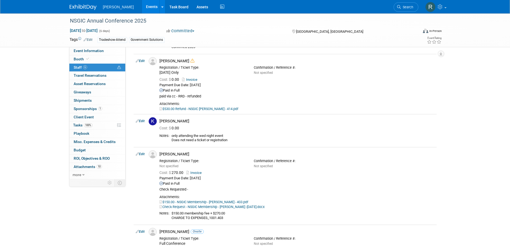
scroll to position [0, 0]
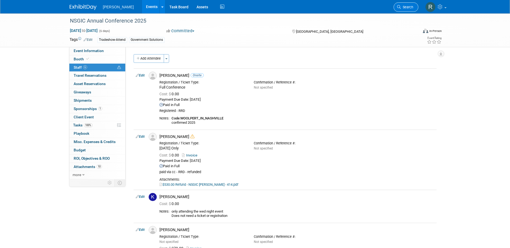
click at [406, 10] on link "Search" at bounding box center [405, 6] width 25 height 9
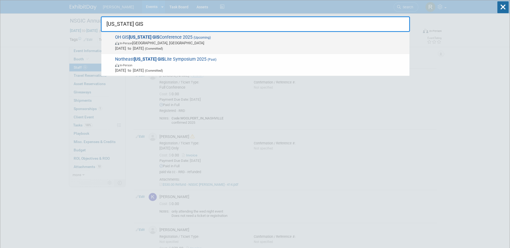
type input "[US_STATE] GIS"
click at [174, 36] on span "OH GIS [US_STATE] GIS Conference 2025 (Upcoming) In-Person [GEOGRAPHIC_DATA], […" at bounding box center [259, 43] width 293 height 16
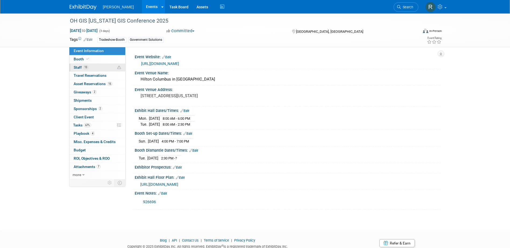
click at [106, 67] on link "13 Staff 13" at bounding box center [97, 68] width 56 height 8
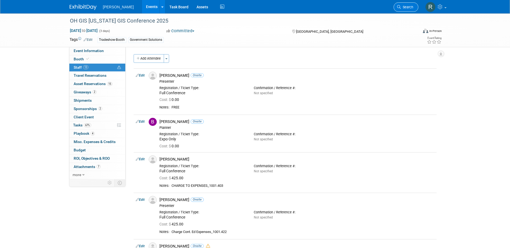
click at [406, 5] on link "Search" at bounding box center [405, 6] width 25 height 9
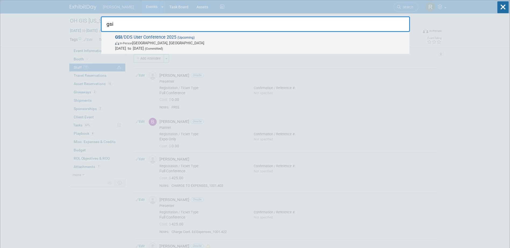
type input "gsi"
click at [173, 37] on span "GSI /DDS User Conference 2025 (Upcoming) In-Person Detroit, MI Sep 30, 2025 to …" at bounding box center [259, 43] width 293 height 16
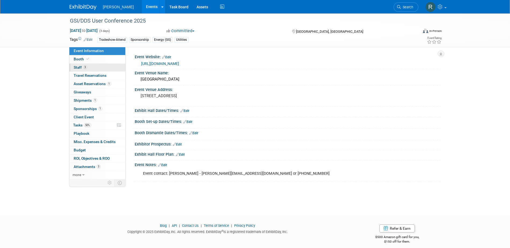
click at [85, 67] on span "3" at bounding box center [85, 67] width 4 height 4
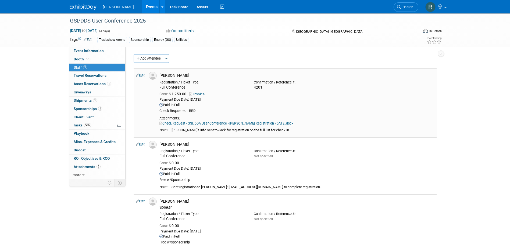
click at [142, 76] on link "Edit" at bounding box center [140, 76] width 9 height 4
select select "5cb741f4-38d5-4e6b-bef1-45532a72ca39"
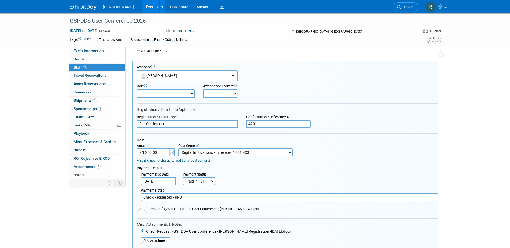
click at [356, 165] on div "Payment Details:" at bounding box center [288, 167] width 302 height 6
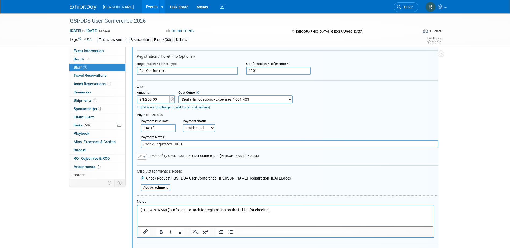
scroll to position [61, 0]
drag, startPoint x: 509, startPoint y: 147, endPoint x: 507, endPoint y: 165, distance: 17.7
click at [507, 165] on div "GSI/DDS User Conference 2025 Sep 30, 2025 to Oct 2, 2025 (3 days) Sep 30, 2025 …" at bounding box center [255, 175] width 510 height 446
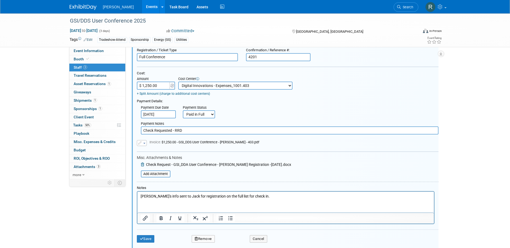
scroll to position [80, 0]
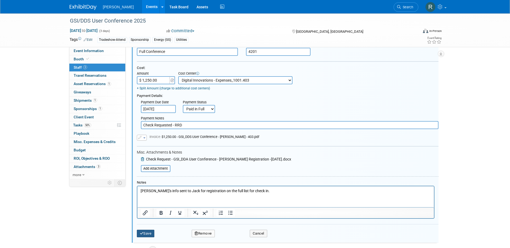
click at [146, 235] on button "Save" at bounding box center [146, 234] width 18 height 8
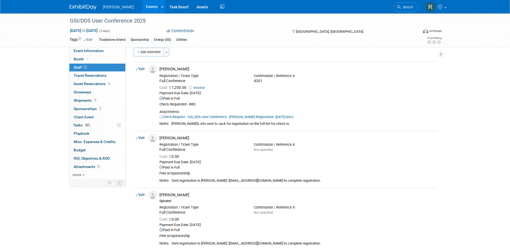
scroll to position [6, 0]
click at [405, 8] on span "Search" at bounding box center [407, 7] width 12 height 4
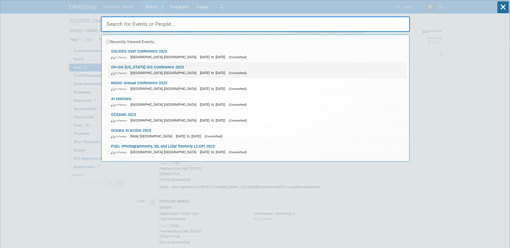
click at [153, 67] on link "OH GIS Ohio GIS Conference 2025 In-Person Columbus, OH Sep 14, 2025 to Sep 16, …" at bounding box center [257, 70] width 298 height 16
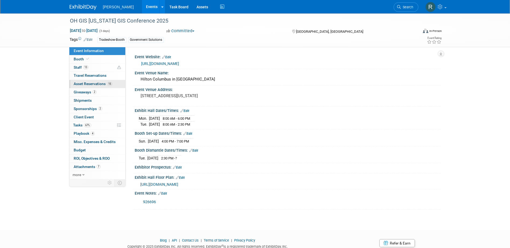
click at [88, 82] on span "Asset Reservations 15" at bounding box center [93, 84] width 39 height 4
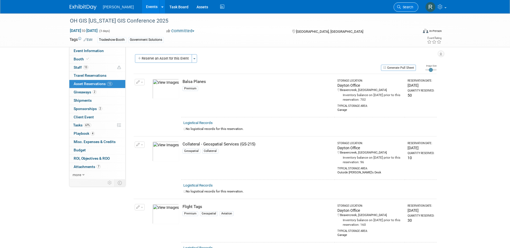
click at [403, 12] on link "Search" at bounding box center [405, 6] width 25 height 9
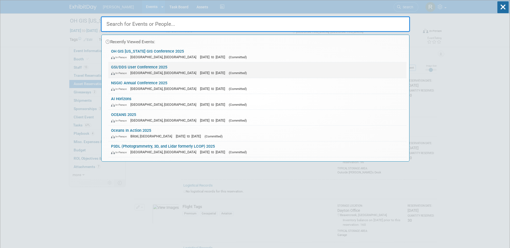
click at [149, 68] on link "GSI/DDS User Conference 2025 In-Person [GEOGRAPHIC_DATA], [GEOGRAPHIC_DATA] [DA…" at bounding box center [257, 70] width 298 height 16
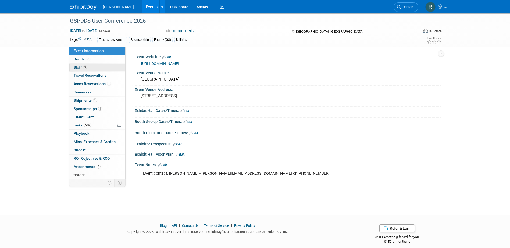
click at [87, 66] on link "3 Staff 3" at bounding box center [97, 68] width 56 height 8
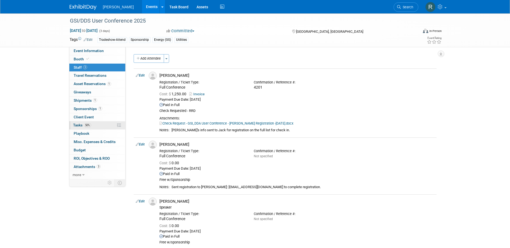
click at [77, 125] on span "Tasks 50%" at bounding box center [82, 125] width 18 height 4
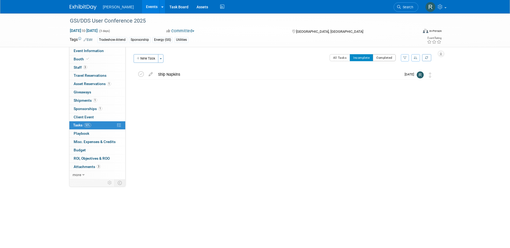
click at [382, 58] on button "Completed" at bounding box center [384, 57] width 23 height 7
click at [179, 74] on div "Register Attendees 2" at bounding box center [278, 73] width 246 height 9
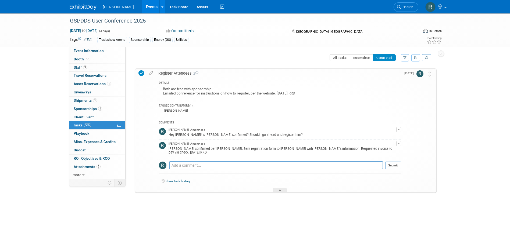
click at [167, 61] on div "All Tasks Incomplete Completed Filter by Assignee -- Select Assignee -- All una…" at bounding box center [296, 59] width 280 height 11
drag, startPoint x: 81, startPoint y: 68, endPoint x: 87, endPoint y: 68, distance: 5.6
click at [81, 68] on span "Staff 3" at bounding box center [80, 67] width 13 height 4
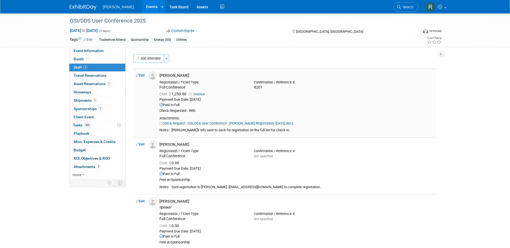
click at [144, 77] on link "Edit" at bounding box center [140, 76] width 9 height 4
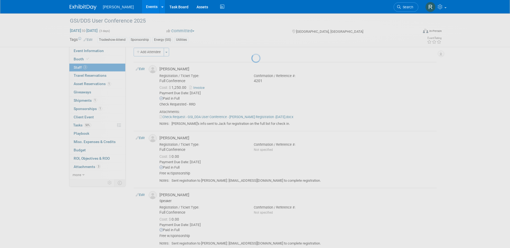
select select "5cb741f4-38d5-4e6b-bef1-45532a72ca39"
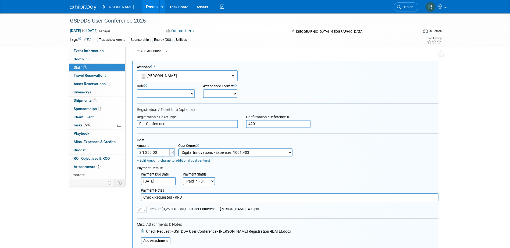
click at [252, 154] on select "-- Not Specified -- Advisory Services - Expenses_1001.502 Aerial Acquisition - …" at bounding box center [235, 153] width 114 height 8
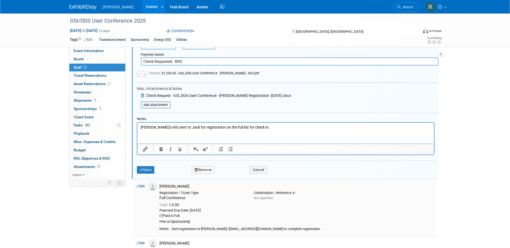
scroll to position [169, 0]
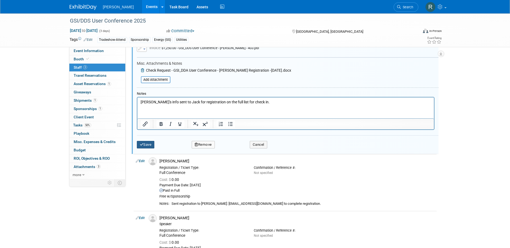
click at [146, 145] on button "Save" at bounding box center [146, 145] width 18 height 8
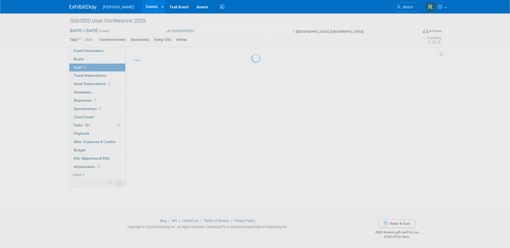
scroll to position [73, 0]
